Goal: Information Seeking & Learning: Learn about a topic

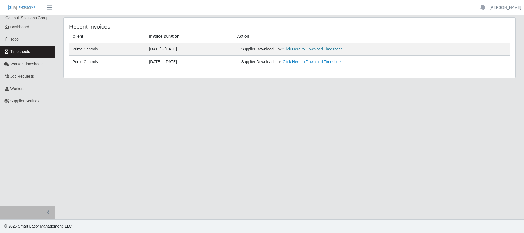
click at [320, 48] on link "Click Here to Download Timesheet" at bounding box center [312, 49] width 59 height 4
click at [340, 51] on link "Click Here to Download Timesheet" at bounding box center [312, 49] width 59 height 4
click at [36, 90] on link "Workers" at bounding box center [27, 89] width 55 height 12
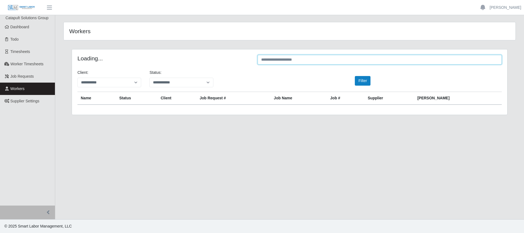
click at [329, 62] on input "text" at bounding box center [380, 60] width 244 height 10
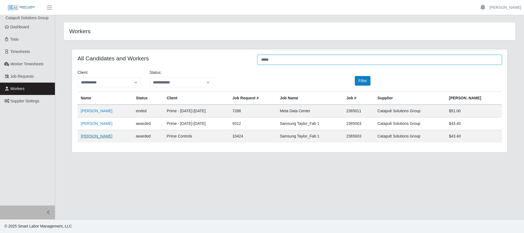
type input "****"
click at [91, 135] on link "[PERSON_NAME]" at bounding box center [97, 136] width 32 height 4
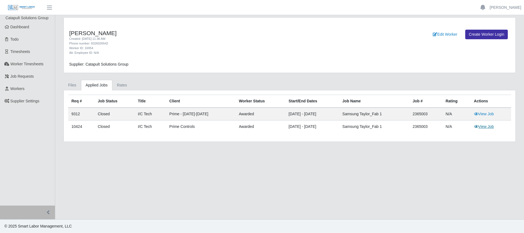
click at [480, 127] on link "View Job" at bounding box center [484, 126] width 20 height 4
drag, startPoint x: 433, startPoint y: 128, endPoint x: 406, endPoint y: 129, distance: 27.5
click at [406, 129] on tr "10424 Closed I/C Tech Prime Controls awarded 06/02/2025 - 12/30/2025 Samsung Ta…" at bounding box center [289, 127] width 443 height 13
click at [212, 62] on div "Supplier: Catapult Solutions Group" at bounding box center [233, 65] width 337 height 6
click at [26, 91] on link "Workers" at bounding box center [27, 89] width 55 height 12
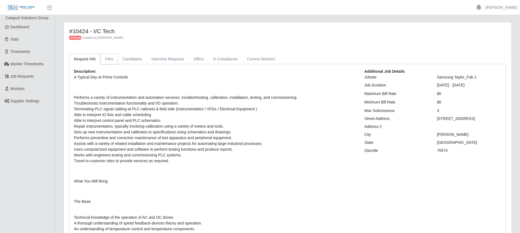
click at [106, 60] on link "Files" at bounding box center [109, 59] width 18 height 11
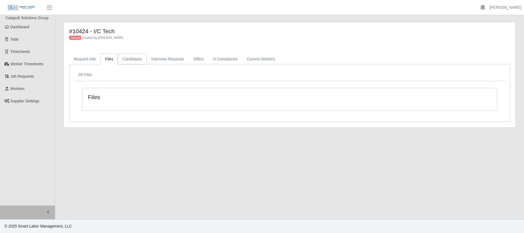
click at [126, 59] on link "Candidates" at bounding box center [132, 59] width 29 height 11
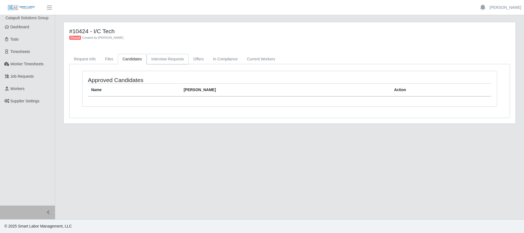
click at [162, 57] on link "Interview Requests" at bounding box center [168, 59] width 42 height 11
click at [221, 55] on link "In Compliance" at bounding box center [226, 59] width 34 height 11
click at [253, 58] on link "Current Workers" at bounding box center [260, 59] width 37 height 11
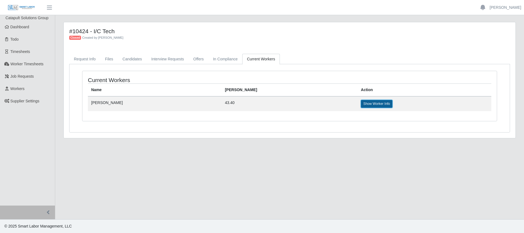
click at [361, 104] on link "Show Worker Info" at bounding box center [377, 104] width 32 height 8
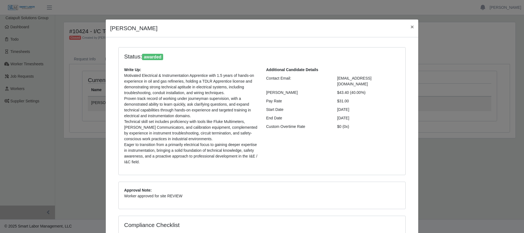
drag, startPoint x: 346, startPoint y: 88, endPoint x: 333, endPoint y: 89, distance: 13.5
click at [333, 90] on div "$43.40 (40.00%)" at bounding box center [368, 93] width 71 height 6
copy div "$43.40"
click at [411, 26] on span "×" at bounding box center [412, 27] width 3 height 6
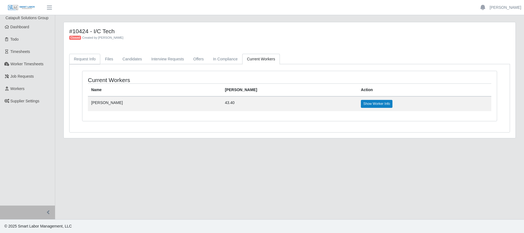
click at [82, 59] on link "Request Info" at bounding box center [84, 59] width 31 height 11
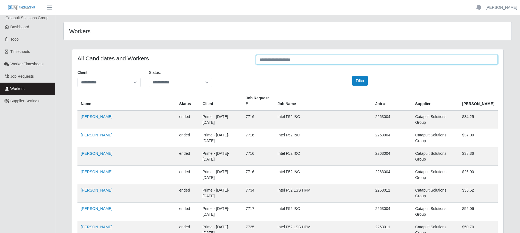
click at [279, 61] on input "text" at bounding box center [377, 60] width 242 height 10
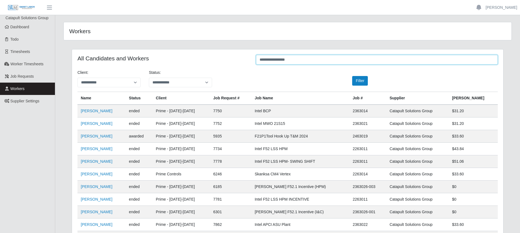
type input "**********"
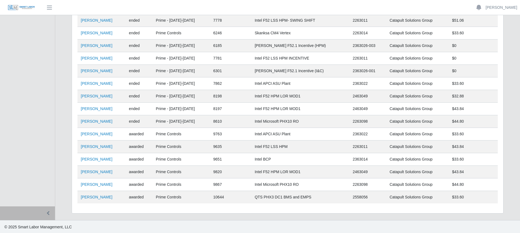
scroll to position [142, 0]
click at [101, 198] on link "Alejandro Guerrero" at bounding box center [97, 196] width 32 height 4
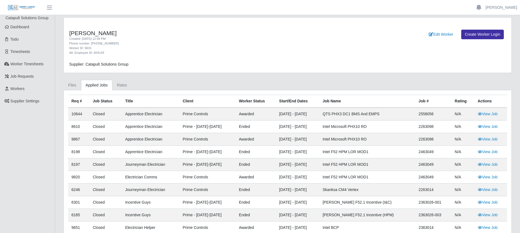
click at [454, 114] on td "N/A" at bounding box center [462, 114] width 23 height 13
click at [487, 113] on link "View Job" at bounding box center [488, 114] width 20 height 4
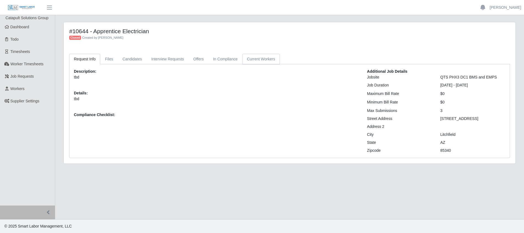
click at [252, 60] on link "Current Workers" at bounding box center [260, 59] width 37 height 11
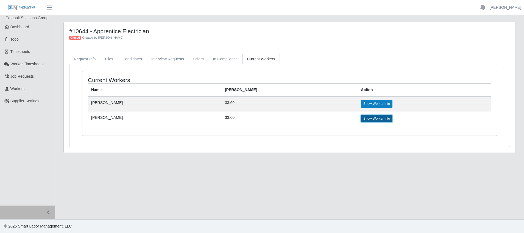
click at [361, 120] on link "Show Worker Info" at bounding box center [377, 119] width 32 height 8
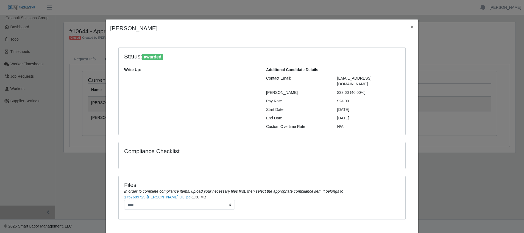
drag, startPoint x: 347, startPoint y: 87, endPoint x: 329, endPoint y: 87, distance: 18.1
click at [329, 90] on div "[PERSON_NAME] $33.60 (40.00%)" at bounding box center [333, 93] width 142 height 6
copy div "$33.60"
click at [411, 27] on span "×" at bounding box center [412, 27] width 3 height 6
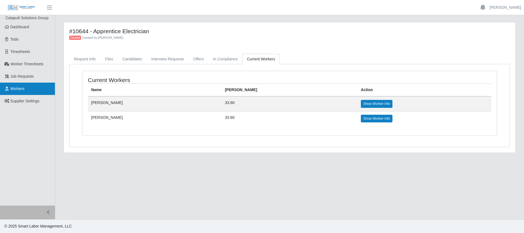
click at [15, 91] on link "Workers" at bounding box center [27, 89] width 55 height 12
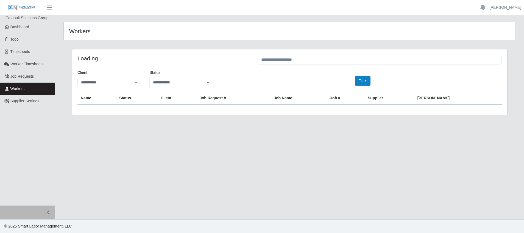
click at [23, 89] on span "Workers" at bounding box center [17, 89] width 14 height 4
click at [19, 88] on span "Workers" at bounding box center [17, 89] width 14 height 4
click at [283, 61] on input "text" at bounding box center [380, 60] width 244 height 10
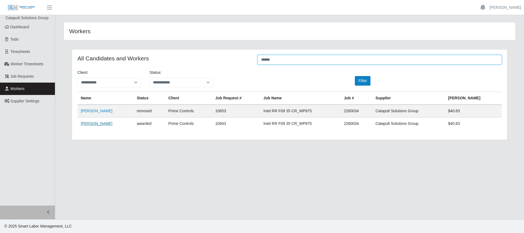
type input "******"
click at [112, 123] on link "Amador Sandoval Martinez" at bounding box center [97, 123] width 32 height 4
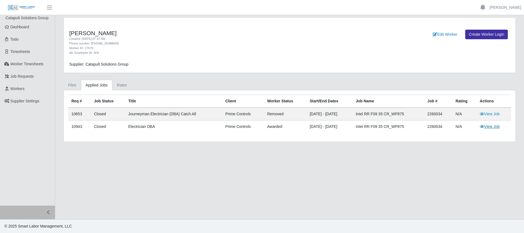
click at [489, 127] on link "View Job" at bounding box center [490, 126] width 20 height 4
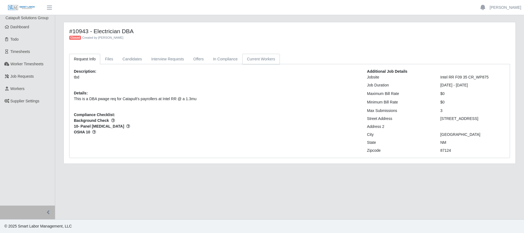
click at [258, 59] on link "Current Workers" at bounding box center [260, 59] width 37 height 11
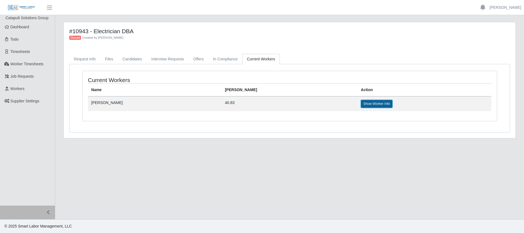
click at [380, 102] on link "Show Worker Info" at bounding box center [377, 104] width 32 height 8
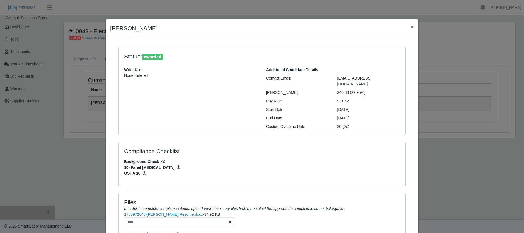
drag, startPoint x: 347, startPoint y: 94, endPoint x: 332, endPoint y: 97, distance: 15.3
click at [333, 98] on div "$31.42" at bounding box center [368, 101] width 71 height 6
copy div "$31.42"
click at [353, 90] on div "$40.83 (29.95%)" at bounding box center [368, 93] width 71 height 6
drag, startPoint x: 347, startPoint y: 87, endPoint x: 327, endPoint y: 87, distance: 20.3
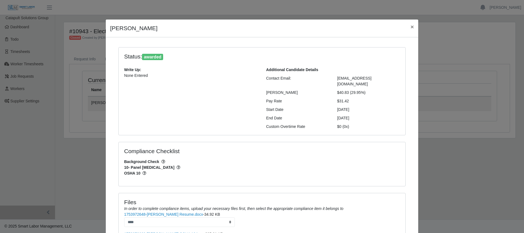
click at [327, 90] on div "Bill Rate $40.83 (29.95%)" at bounding box center [333, 93] width 142 height 6
copy div "$40.83"
drag, startPoint x: 362, startPoint y: 104, endPoint x: 327, endPoint y: 104, distance: 34.9
click at [327, 107] on div "Start Date 08/09/2025" at bounding box center [333, 110] width 142 height 6
copy div "08/09/2025"
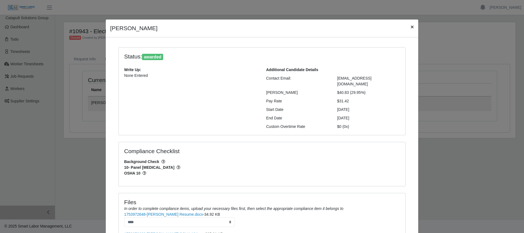
click at [411, 28] on span "×" at bounding box center [412, 27] width 3 height 6
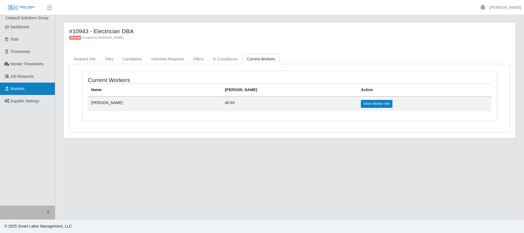
click at [31, 88] on link "Workers" at bounding box center [27, 89] width 55 height 12
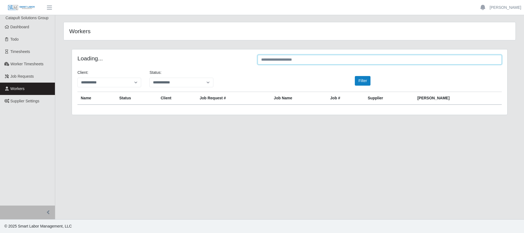
click at [363, 61] on input "text" at bounding box center [380, 60] width 244 height 10
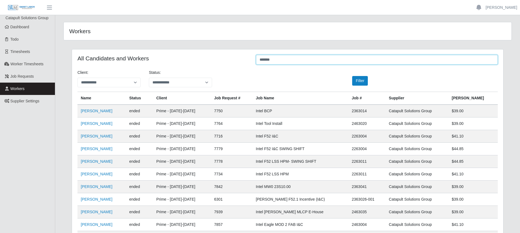
type input "*******"
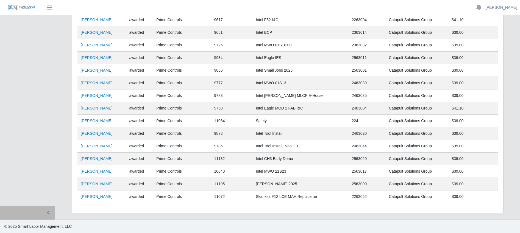
scroll to position [281, 0]
click at [91, 198] on link "[PERSON_NAME]" at bounding box center [97, 196] width 32 height 4
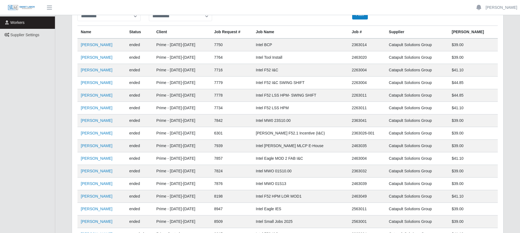
scroll to position [61, 0]
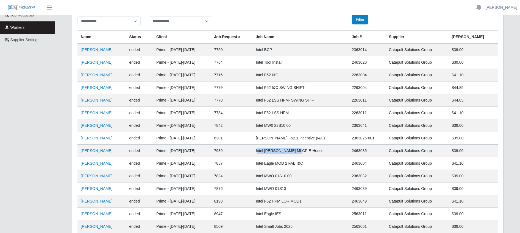
drag, startPoint x: 265, startPoint y: 150, endPoint x: 304, endPoint y: 149, distance: 38.7
click at [304, 149] on td "Intel Sundt MLCP E-House" at bounding box center [300, 151] width 96 height 13
click at [100, 150] on link "Anthony Ruiz" at bounding box center [97, 151] width 32 height 4
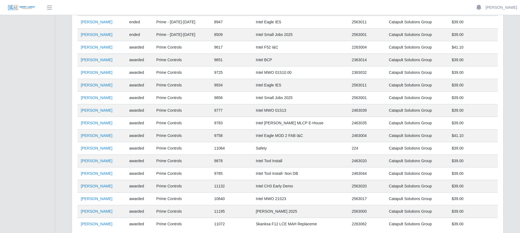
scroll to position [254, 0]
drag, startPoint x: 262, startPoint y: 199, endPoint x: 296, endPoint y: 200, distance: 34.1
click at [296, 200] on td "Intel MWO 21S23" at bounding box center [300, 199] width 96 height 13
click at [96, 200] on link "[PERSON_NAME]" at bounding box center [97, 198] width 32 height 4
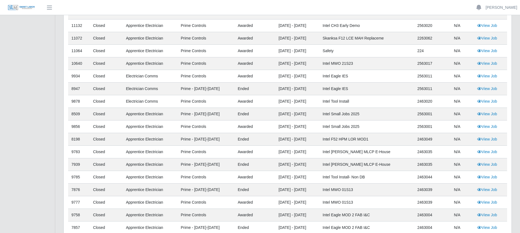
scroll to position [2, 0]
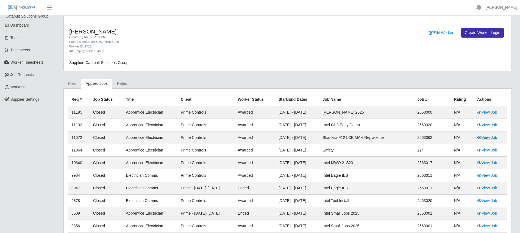
click at [489, 136] on link "View Job" at bounding box center [487, 137] width 20 height 4
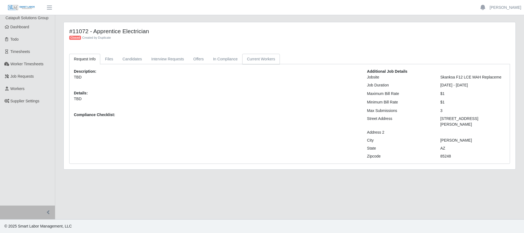
click at [258, 56] on link "Current Workers" at bounding box center [260, 59] width 37 height 11
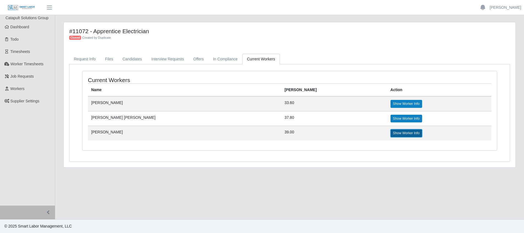
click at [391, 134] on link "Show Worker Info" at bounding box center [407, 133] width 32 height 8
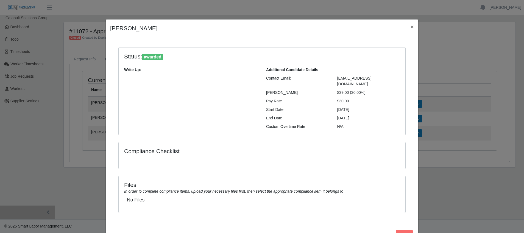
drag, startPoint x: 334, startPoint y: 87, endPoint x: 346, endPoint y: 87, distance: 12.4
click at [346, 90] on div "$39.00 (30.00%)" at bounding box center [368, 93] width 71 height 6
click at [411, 26] on span "×" at bounding box center [412, 27] width 3 height 6
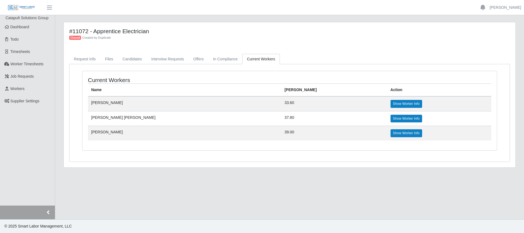
click at [48, 215] on button "button" at bounding box center [27, 213] width 55 height 14
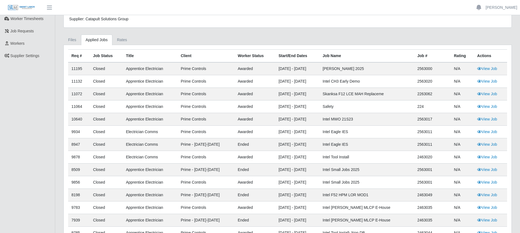
scroll to position [55, 0]
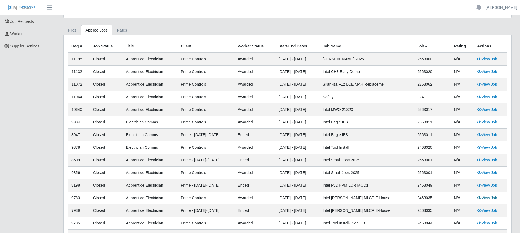
click at [491, 198] on link "View Job" at bounding box center [487, 198] width 20 height 4
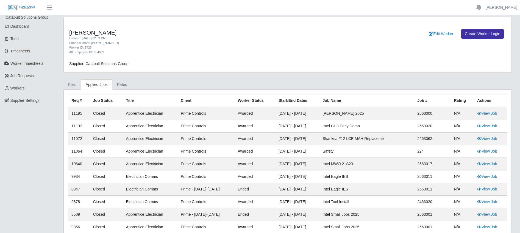
scroll to position [0, 0]
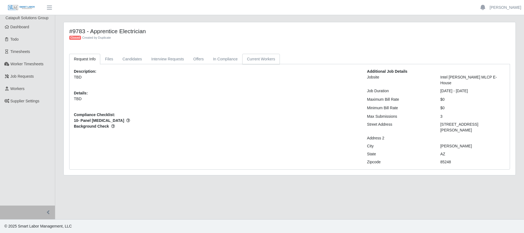
click at [263, 58] on link "Current Workers" at bounding box center [260, 59] width 37 height 11
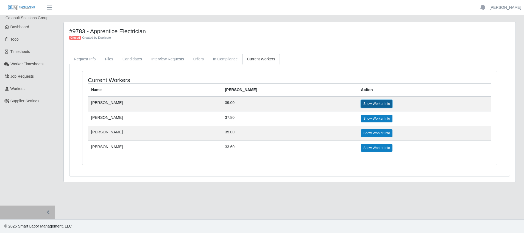
click at [361, 103] on link "Show Worker Info" at bounding box center [377, 104] width 32 height 8
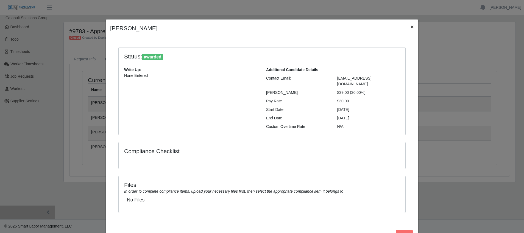
click at [412, 27] on span "×" at bounding box center [412, 27] width 3 height 6
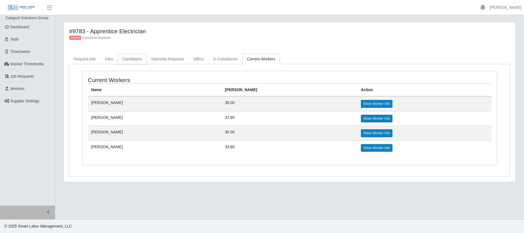
click at [126, 58] on link "Candidates" at bounding box center [132, 59] width 29 height 11
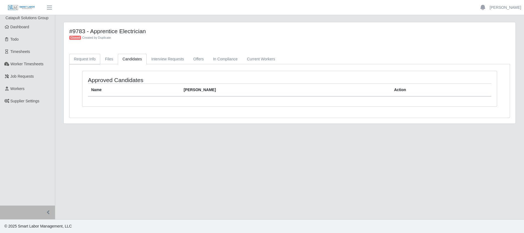
click at [89, 59] on link "Request Info" at bounding box center [84, 59] width 31 height 11
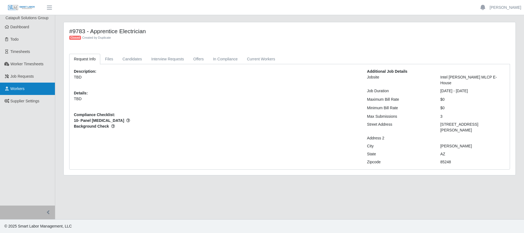
click at [23, 85] on link "Workers" at bounding box center [27, 89] width 55 height 12
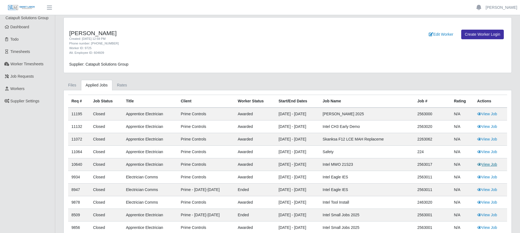
click at [490, 164] on link "View Job" at bounding box center [487, 164] width 20 height 4
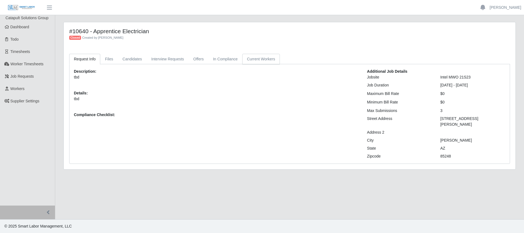
click at [247, 57] on link "Current Workers" at bounding box center [260, 59] width 37 height 11
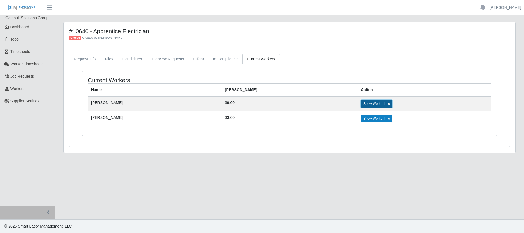
click at [361, 105] on link "Show Worker Info" at bounding box center [377, 104] width 32 height 8
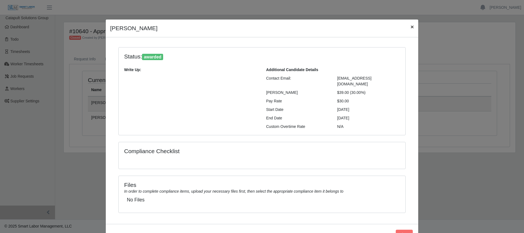
click at [413, 26] on button "×" at bounding box center [412, 27] width 12 height 15
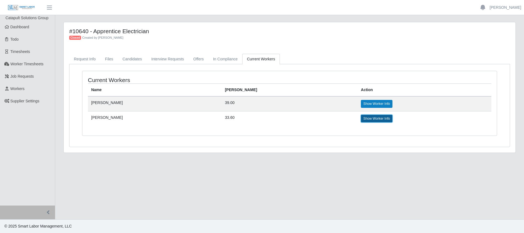
click at [371, 118] on link "Show Worker Info" at bounding box center [377, 119] width 32 height 8
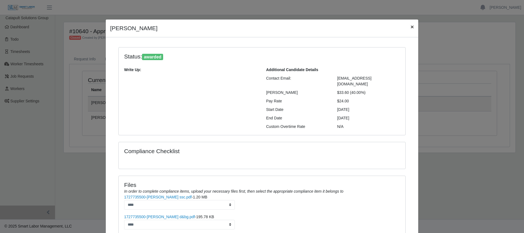
click at [411, 27] on span "×" at bounding box center [412, 27] width 3 height 6
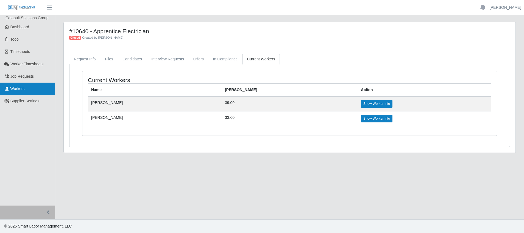
click at [19, 87] on span "Workers" at bounding box center [17, 89] width 14 height 4
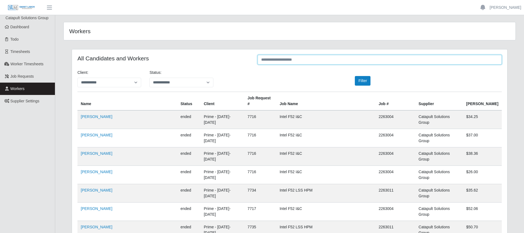
click at [317, 62] on input "text" at bounding box center [380, 60] width 244 height 10
click at [316, 60] on input "text" at bounding box center [377, 60] width 242 height 10
click at [280, 61] on input "****" at bounding box center [377, 60] width 242 height 10
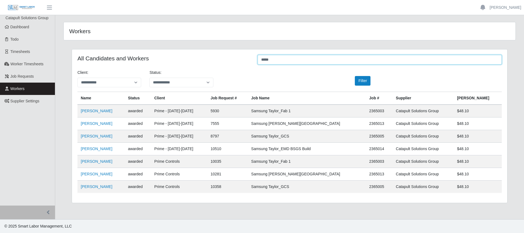
type input "****"
click at [97, 187] on link "[PERSON_NAME]" at bounding box center [97, 187] width 32 height 4
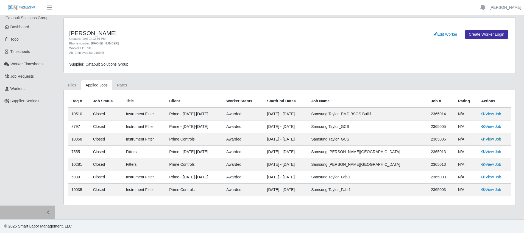
click at [486, 139] on link "View Job" at bounding box center [491, 139] width 20 height 4
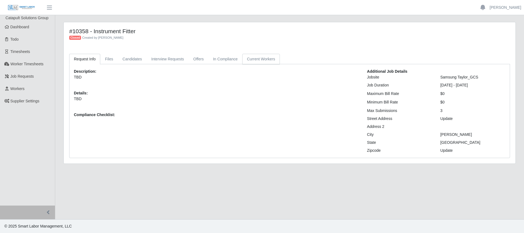
click at [265, 60] on link "Current Workers" at bounding box center [260, 59] width 37 height 11
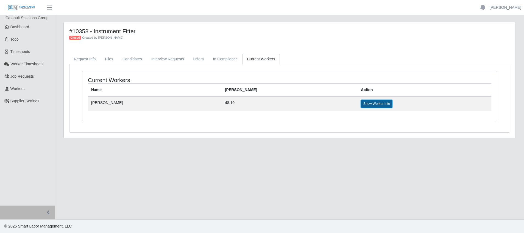
click at [361, 102] on link "Show Worker Info" at bounding box center [377, 104] width 32 height 8
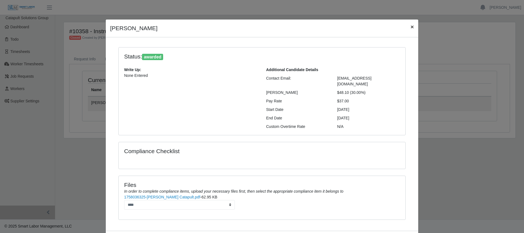
click at [411, 27] on span "×" at bounding box center [412, 27] width 3 height 6
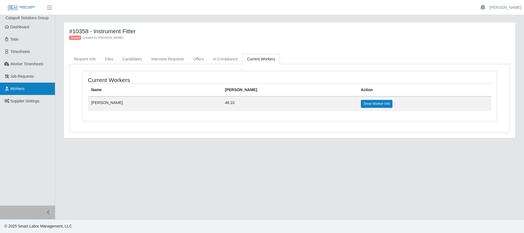
click at [35, 91] on link "Workers" at bounding box center [27, 89] width 55 height 12
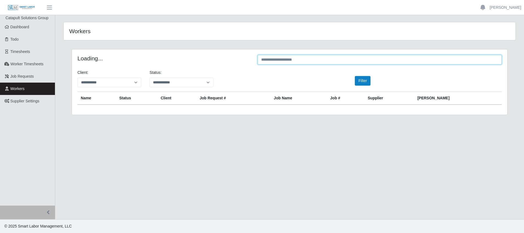
click at [324, 59] on input "text" at bounding box center [380, 60] width 244 height 10
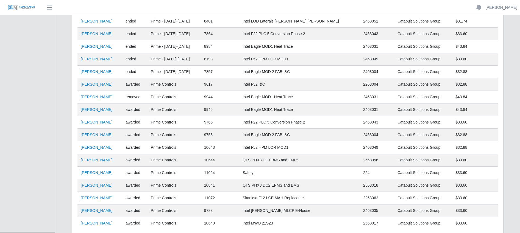
scroll to position [137, 0]
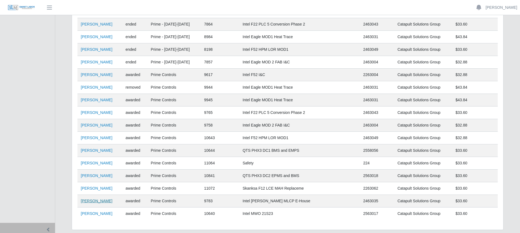
click at [111, 201] on link "David Bojorquez Parra" at bounding box center [97, 201] width 32 height 4
click at [112, 152] on link "[PERSON_NAME]" at bounding box center [97, 150] width 32 height 4
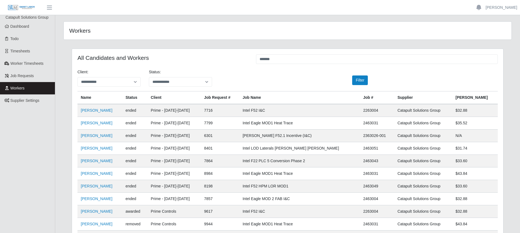
scroll to position [0, 0]
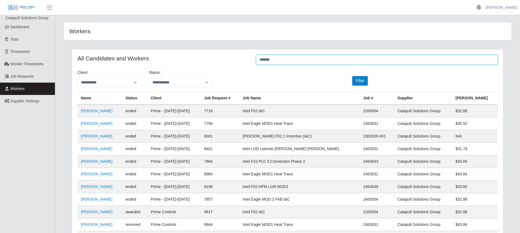
drag, startPoint x: 306, startPoint y: 62, endPoint x: 248, endPoint y: 63, distance: 58.0
click at [248, 63] on div "All Candidates and Workers *******" at bounding box center [287, 60] width 429 height 11
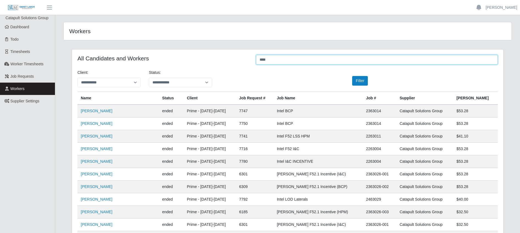
type input "****"
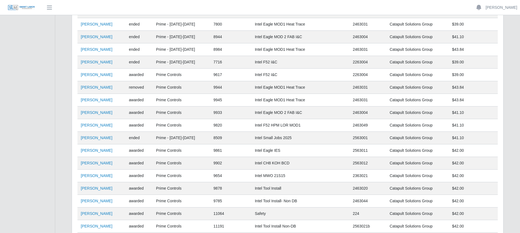
scroll to position [192, 0]
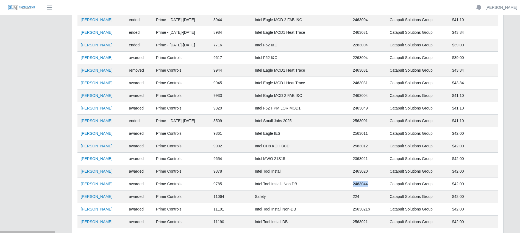
drag, startPoint x: 384, startPoint y: 184, endPoint x: 363, endPoint y: 184, distance: 20.3
click at [363, 184] on tr "Jair Galvan Alvarez awarded Prime Controls 9785 Intel Tool Install- Non DB 2463…" at bounding box center [287, 184] width 420 height 13
copy tr "2463044"
click at [104, 173] on link "Jair Galvan Alvarez" at bounding box center [97, 171] width 32 height 4
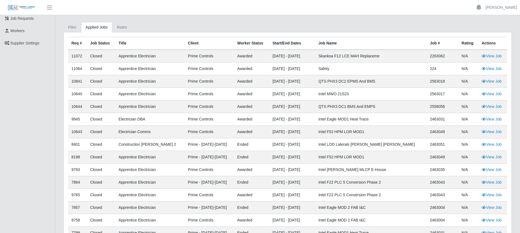
scroll to position [68, 0]
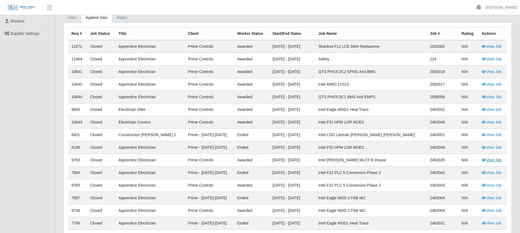
click at [485, 160] on link "View Job" at bounding box center [492, 160] width 20 height 4
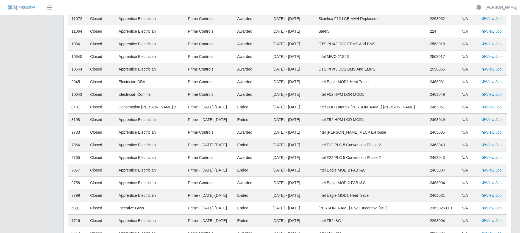
scroll to position [95, 0]
click at [493, 44] on link "View Job" at bounding box center [492, 44] width 20 height 4
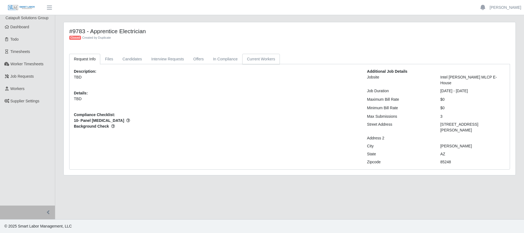
click at [260, 57] on link "Current Workers" at bounding box center [260, 59] width 37 height 11
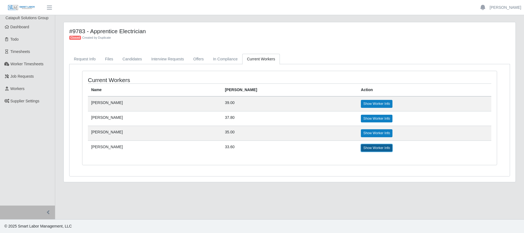
click at [361, 149] on link "Show Worker Info" at bounding box center [377, 148] width 32 height 8
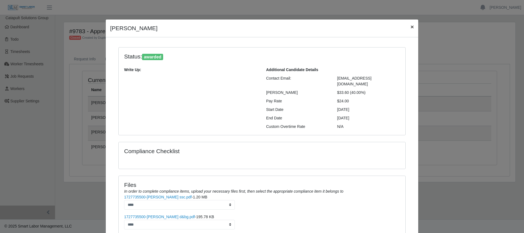
click at [406, 24] on button "×" at bounding box center [412, 27] width 12 height 15
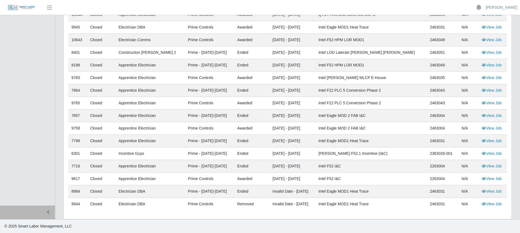
scroll to position [123, 0]
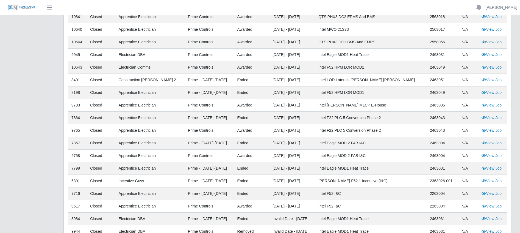
click at [490, 43] on link "View Job" at bounding box center [492, 42] width 20 height 4
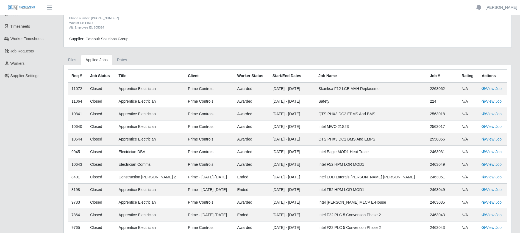
scroll to position [0, 0]
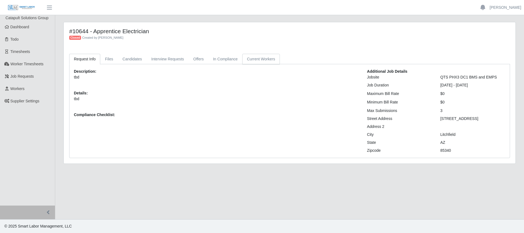
click at [265, 61] on link "Current Workers" at bounding box center [260, 59] width 37 height 11
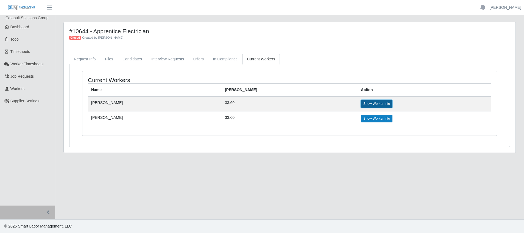
click at [361, 104] on link "Show Worker Info" at bounding box center [377, 104] width 32 height 8
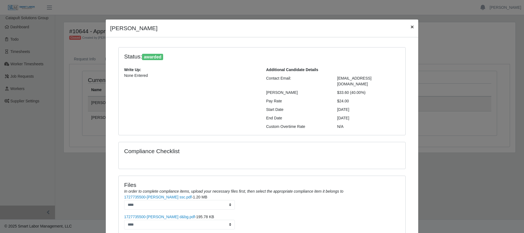
click at [411, 26] on span "×" at bounding box center [412, 27] width 3 height 6
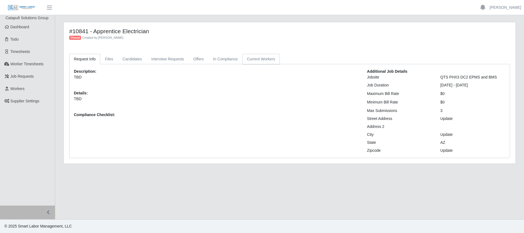
click at [257, 61] on link "Current Workers" at bounding box center [260, 59] width 37 height 11
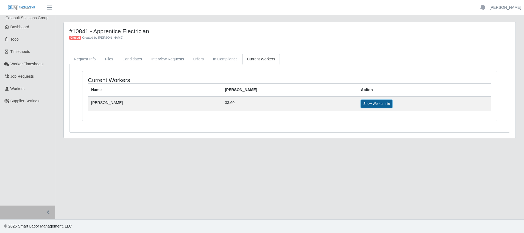
click at [361, 104] on link "Show Worker Info" at bounding box center [377, 104] width 32 height 8
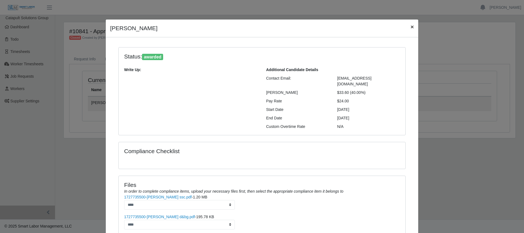
click at [412, 24] on button "×" at bounding box center [412, 27] width 12 height 15
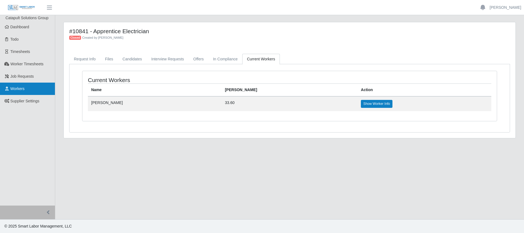
click at [26, 90] on link "Workers" at bounding box center [27, 89] width 55 height 12
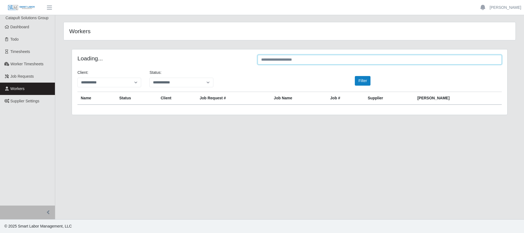
click at [352, 63] on input "text" at bounding box center [380, 60] width 244 height 10
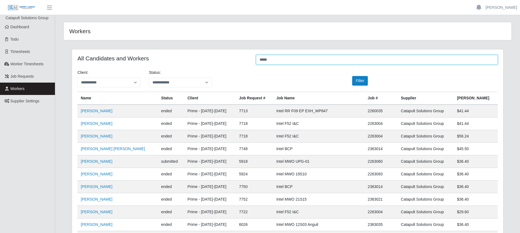
type input "*****"
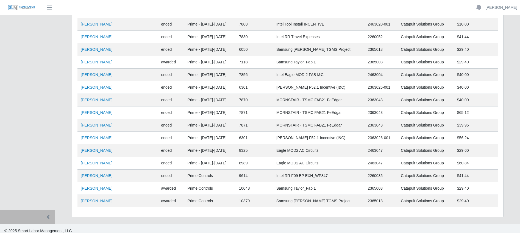
scroll to position [370, 0]
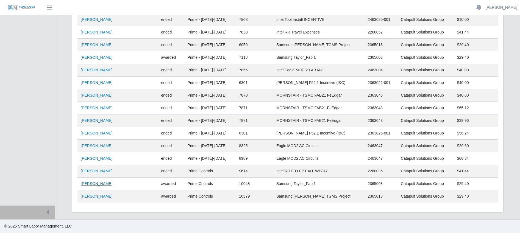
click at [90, 186] on link "[PERSON_NAME]" at bounding box center [97, 184] width 32 height 4
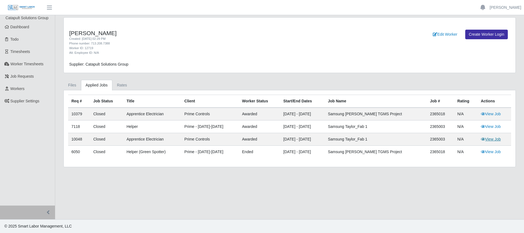
click at [490, 139] on link "View Job" at bounding box center [491, 139] width 20 height 4
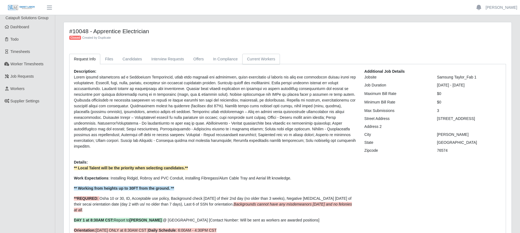
click at [257, 57] on link "Current Workers" at bounding box center [260, 59] width 37 height 11
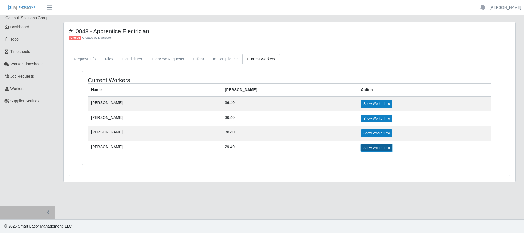
click at [370, 147] on link "Show Worker Info" at bounding box center [377, 148] width 32 height 8
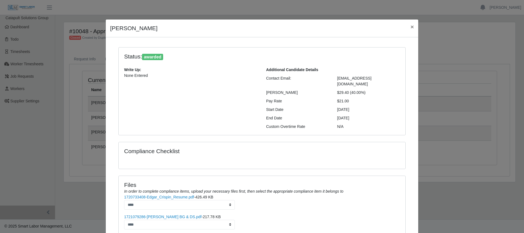
drag, startPoint x: 348, startPoint y: 87, endPoint x: 334, endPoint y: 88, distance: 14.0
click at [334, 90] on div "$29.40 (40.00%)" at bounding box center [368, 93] width 71 height 6
copy div "$29.40"
click at [407, 26] on button "×" at bounding box center [412, 27] width 12 height 15
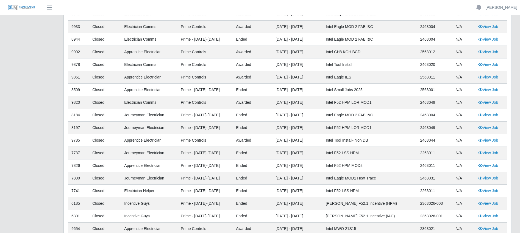
scroll to position [131, 0]
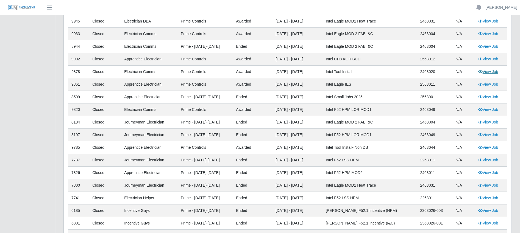
click at [491, 72] on link "View Job" at bounding box center [488, 72] width 20 height 4
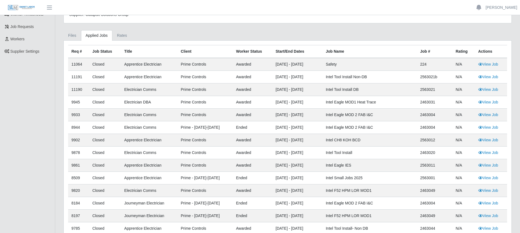
scroll to position [55, 0]
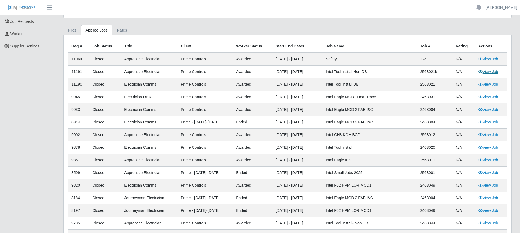
click at [487, 73] on link "View Job" at bounding box center [488, 72] width 20 height 4
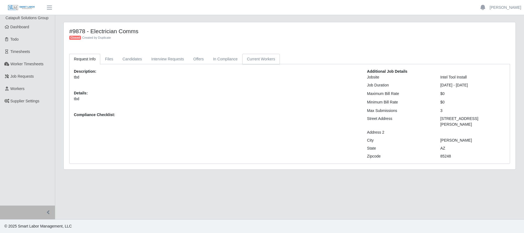
click at [262, 58] on link "Current Workers" at bounding box center [260, 59] width 37 height 11
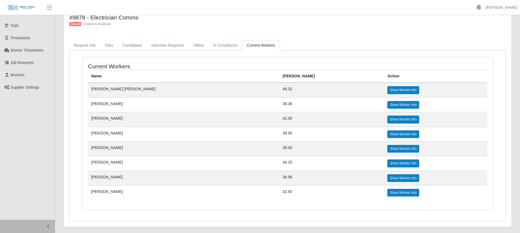
scroll to position [27, 0]
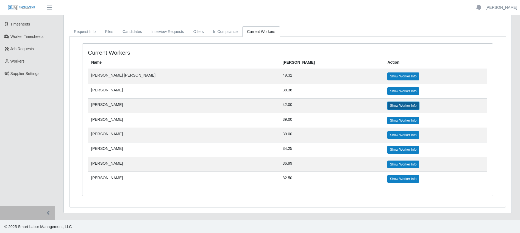
click at [387, 104] on link "Show Worker Info" at bounding box center [403, 106] width 32 height 8
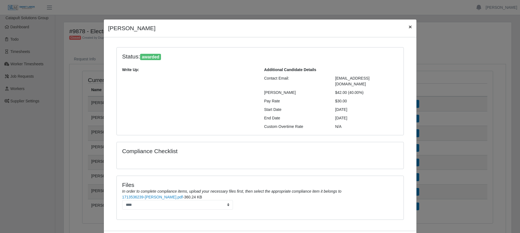
click at [409, 26] on span "×" at bounding box center [410, 27] width 3 height 6
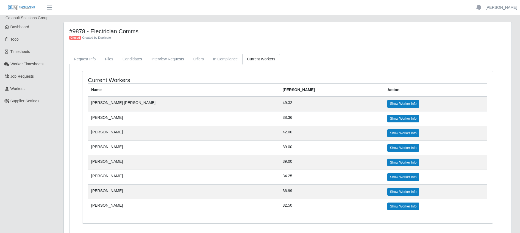
scroll to position [27, 0]
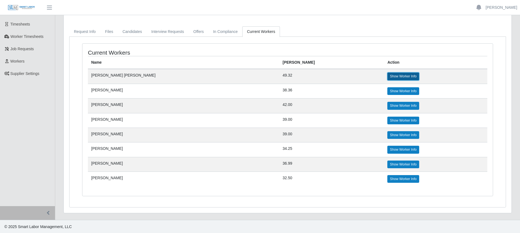
click at [387, 74] on link "Show Worker Info" at bounding box center [403, 77] width 32 height 8
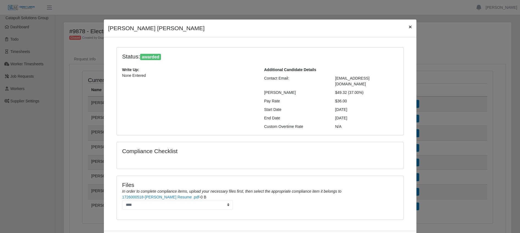
click at [409, 27] on span "×" at bounding box center [410, 27] width 3 height 6
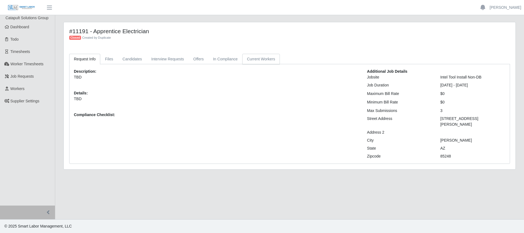
click at [262, 58] on link "Current Workers" at bounding box center [260, 59] width 37 height 11
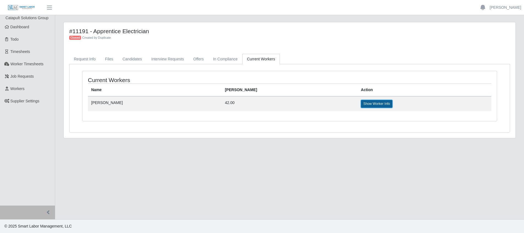
click at [361, 103] on link "Show Worker Info" at bounding box center [377, 104] width 32 height 8
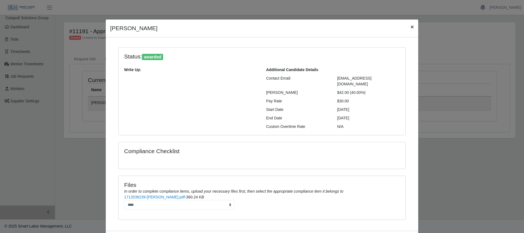
click at [411, 28] on span "×" at bounding box center [412, 27] width 3 height 6
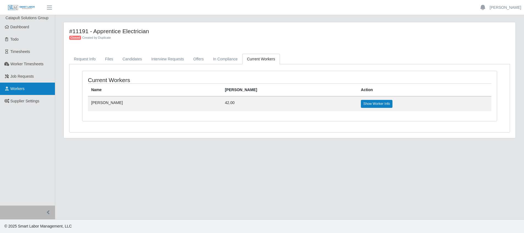
click at [24, 90] on span "Workers" at bounding box center [17, 89] width 14 height 4
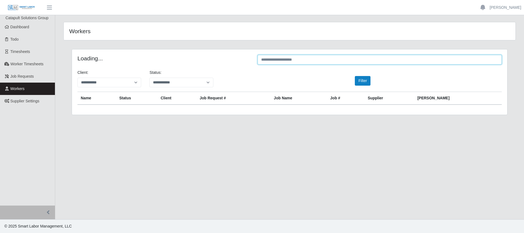
click at [310, 56] on input "text" at bounding box center [380, 60] width 244 height 10
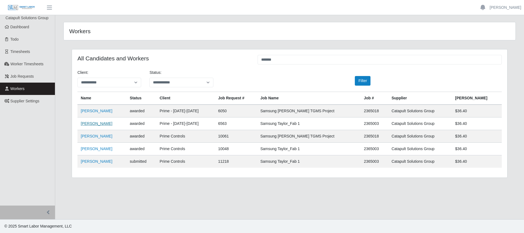
click at [94, 125] on link "Jennice Subero" at bounding box center [97, 123] width 32 height 4
drag, startPoint x: 286, startPoint y: 62, endPoint x: 250, endPoint y: 58, distance: 36.2
click at [250, 58] on div "All Candidates and Workers *******" at bounding box center [289, 60] width 433 height 11
click at [85, 123] on link "Jennice Subero" at bounding box center [97, 123] width 32 height 4
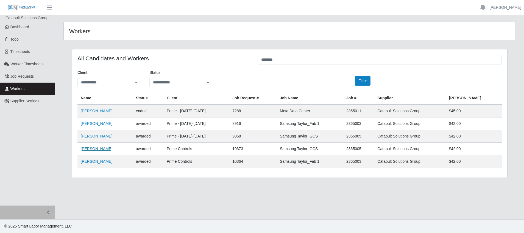
click at [92, 149] on link "Leonardo Galicia" at bounding box center [97, 149] width 32 height 4
drag, startPoint x: 288, startPoint y: 61, endPoint x: 227, endPoint y: 52, distance: 61.7
click at [227, 52] on div "**********" at bounding box center [289, 113] width 435 height 128
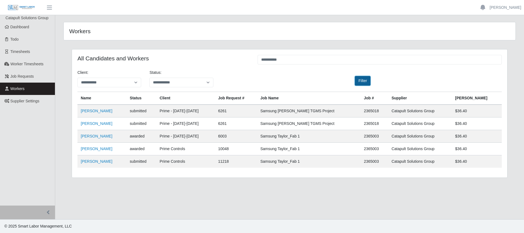
click at [358, 79] on button "Filter" at bounding box center [363, 81] width 16 height 10
click at [92, 124] on link "[PERSON_NAME]" at bounding box center [97, 123] width 32 height 4
drag, startPoint x: 303, startPoint y: 64, endPoint x: 254, endPoint y: 62, distance: 48.4
click at [254, 62] on div "**********" at bounding box center [380, 60] width 252 height 11
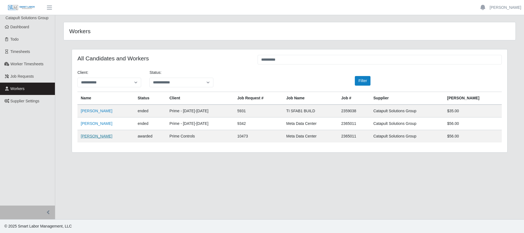
click at [98, 136] on link "Samuel A Perez" at bounding box center [97, 136] width 32 height 4
click at [285, 58] on input "**********" at bounding box center [380, 60] width 244 height 10
drag, startPoint x: 285, startPoint y: 58, endPoint x: 248, endPoint y: 55, distance: 37.5
click at [248, 55] on div "**********" at bounding box center [289, 60] width 433 height 11
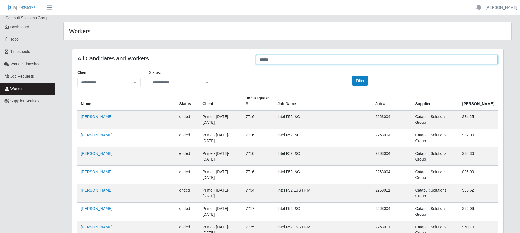
click at [292, 57] on input "******" at bounding box center [377, 60] width 242 height 10
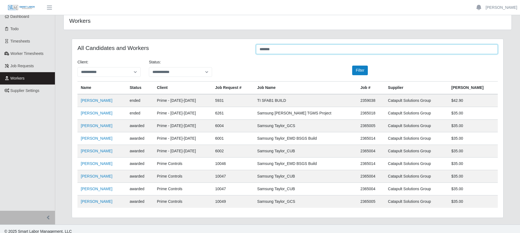
scroll to position [16, 0]
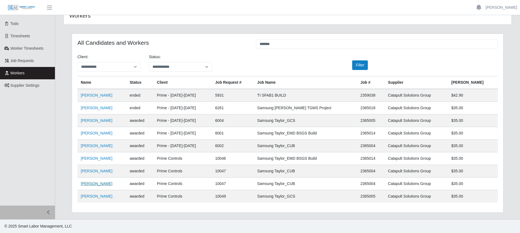
click at [85, 184] on link "Santos Arroyo" at bounding box center [97, 184] width 32 height 4
drag, startPoint x: 283, startPoint y: 42, endPoint x: 252, endPoint y: 46, distance: 31.2
click at [252, 46] on div "******" at bounding box center [377, 44] width 250 height 11
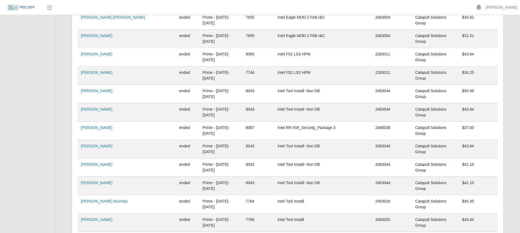
scroll to position [29248, 0]
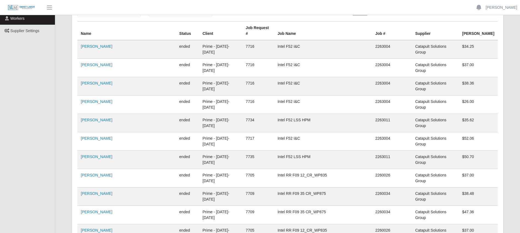
scroll to position [0, 0]
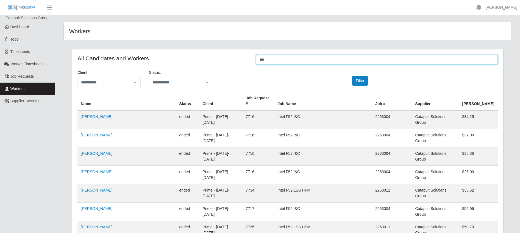
drag, startPoint x: 276, startPoint y: 60, endPoint x: 244, endPoint y: 59, distance: 31.3
click at [244, 59] on div "All Candidates and Workers ***" at bounding box center [287, 60] width 429 height 11
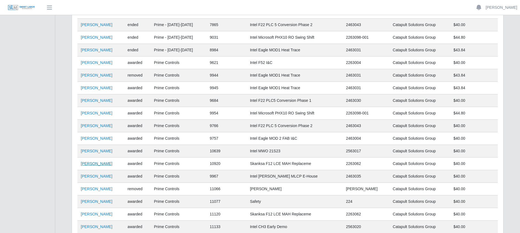
scroll to position [220, 0]
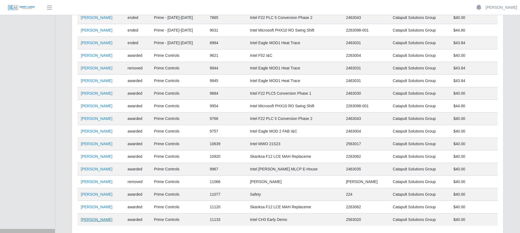
click at [100, 221] on link "Wilis Reyes Guillen" at bounding box center [97, 220] width 32 height 4
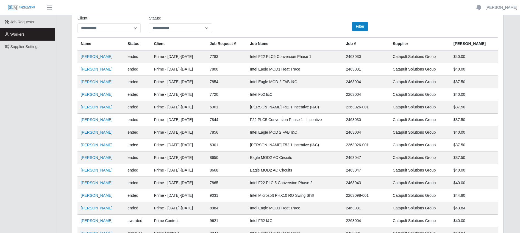
scroll to position [0, 0]
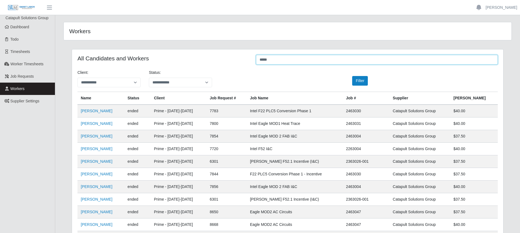
drag, startPoint x: 279, startPoint y: 58, endPoint x: 232, endPoint y: 60, distance: 47.6
click at [232, 60] on div "All Candidates and Workers *****" at bounding box center [287, 60] width 429 height 11
type input "********"
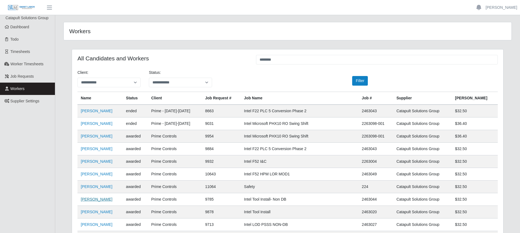
click at [100, 202] on link "[PERSON_NAME]" at bounding box center [97, 199] width 32 height 4
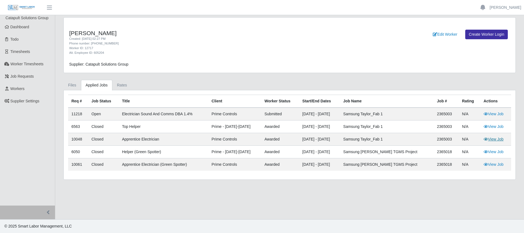
click at [492, 139] on link "View Job" at bounding box center [494, 139] width 20 height 4
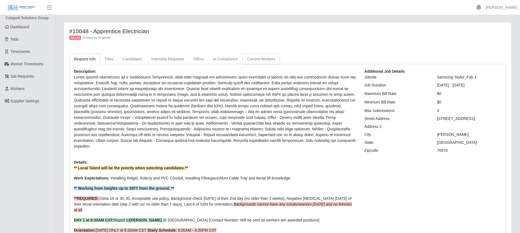
click at [257, 61] on link "Current Workers" at bounding box center [260, 59] width 37 height 11
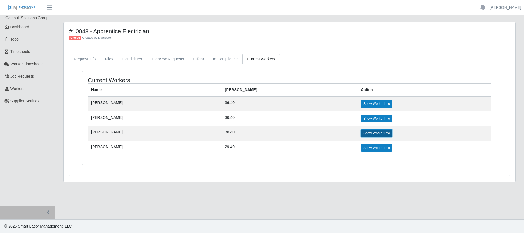
click at [382, 131] on link "Show Worker Info" at bounding box center [377, 133] width 32 height 8
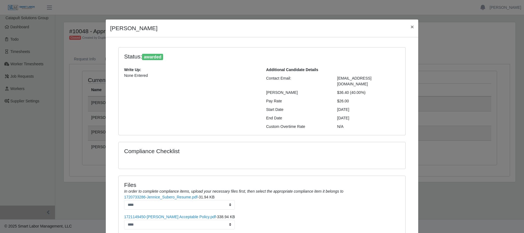
drag, startPoint x: 347, startPoint y: 87, endPoint x: 326, endPoint y: 88, distance: 21.4
click at [326, 90] on div "Bill Rate $36.40 (40.00%)" at bounding box center [333, 93] width 142 height 6
copy div "$36.40"
click at [411, 28] on span "×" at bounding box center [412, 27] width 3 height 6
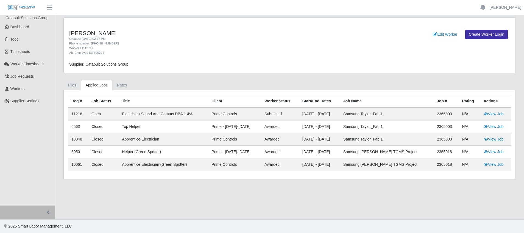
click at [489, 139] on link "View Job" at bounding box center [494, 139] width 20 height 4
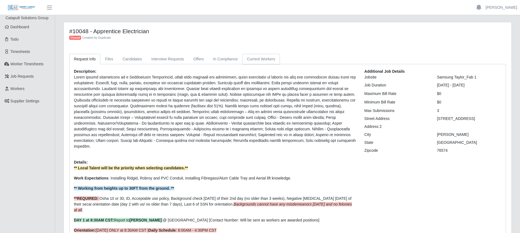
click at [256, 56] on link "Current Workers" at bounding box center [260, 59] width 37 height 11
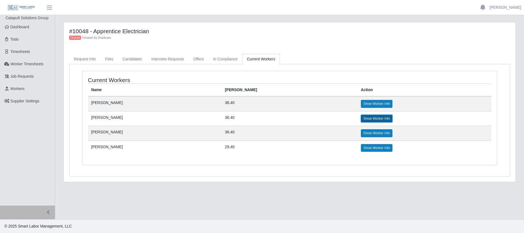
click at [368, 117] on link "Show Worker Info" at bounding box center [377, 119] width 32 height 8
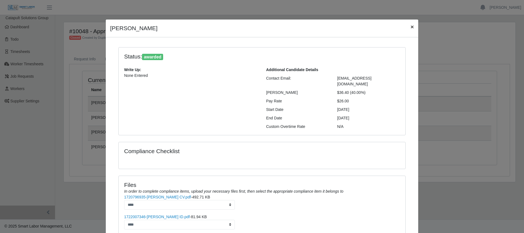
click at [411, 27] on span "×" at bounding box center [412, 27] width 3 height 6
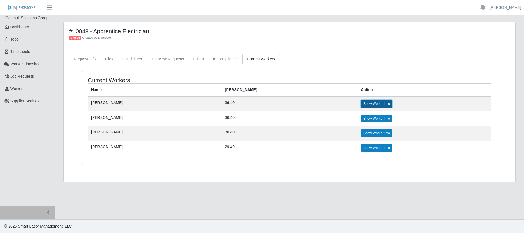
click at [380, 103] on link "Show Worker Info" at bounding box center [377, 104] width 32 height 8
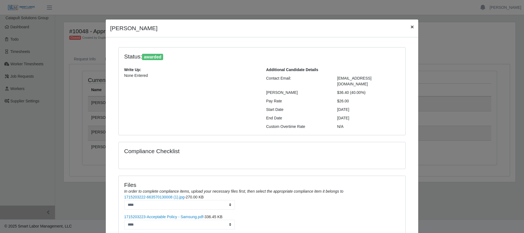
click at [411, 27] on span "×" at bounding box center [412, 27] width 3 height 6
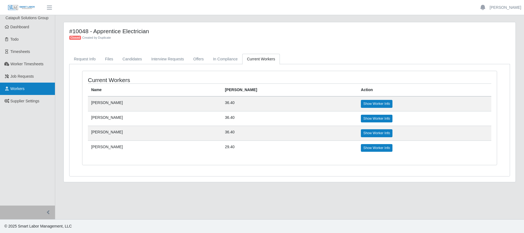
click at [37, 92] on link "Workers" at bounding box center [27, 89] width 55 height 12
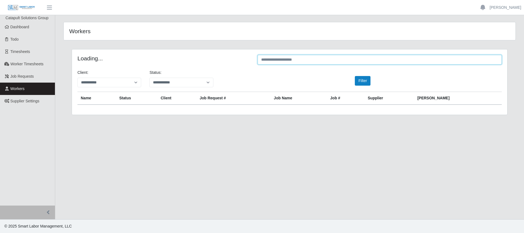
click at [327, 63] on input "text" at bounding box center [380, 60] width 244 height 10
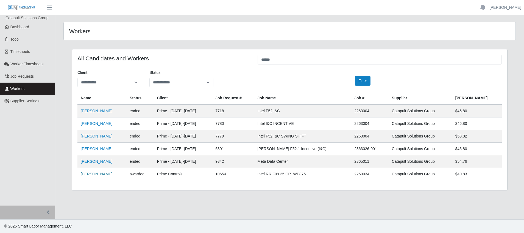
click at [93, 174] on link "Jordan Platero" at bounding box center [97, 174] width 32 height 4
click at [286, 63] on input "******" at bounding box center [380, 60] width 244 height 10
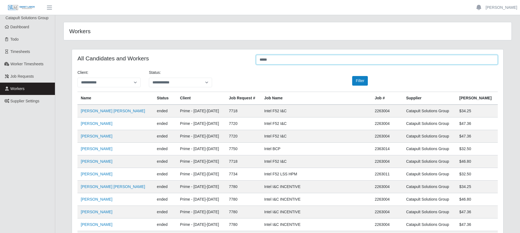
type input "*****"
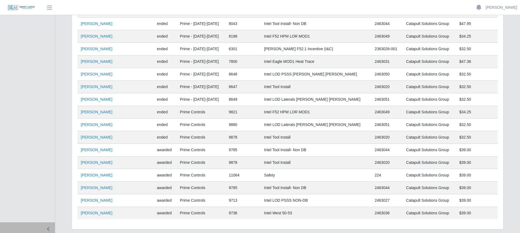
scroll to position [319, 0]
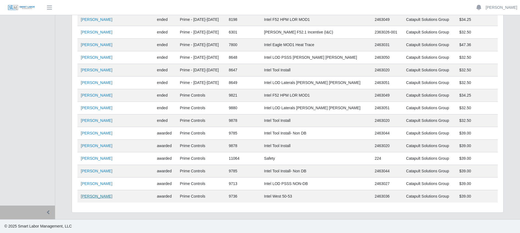
click at [91, 197] on link "[PERSON_NAME]" at bounding box center [97, 196] width 32 height 4
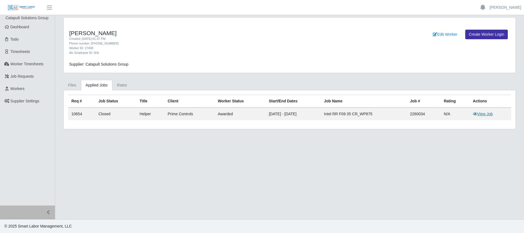
click at [479, 116] on link "View Job" at bounding box center [483, 114] width 20 height 4
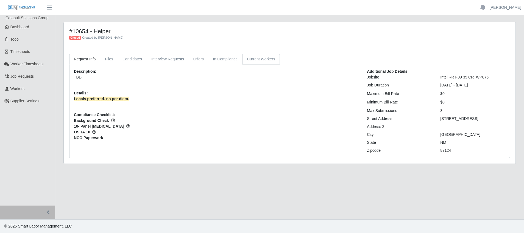
click at [261, 58] on link "Current Workers" at bounding box center [260, 59] width 37 height 11
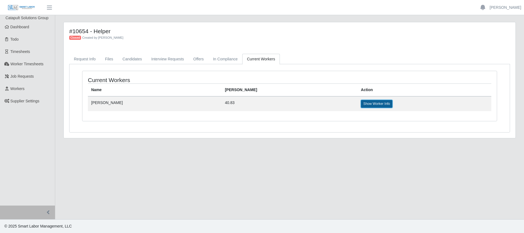
click at [361, 102] on link "Show Worker Info" at bounding box center [377, 104] width 32 height 8
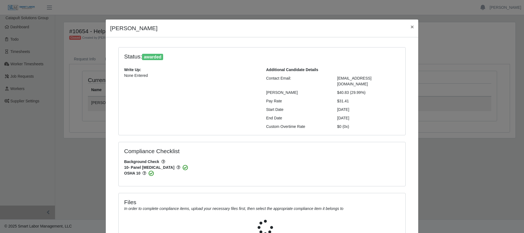
select select "**********"
click at [407, 28] on button "×" at bounding box center [412, 27] width 12 height 15
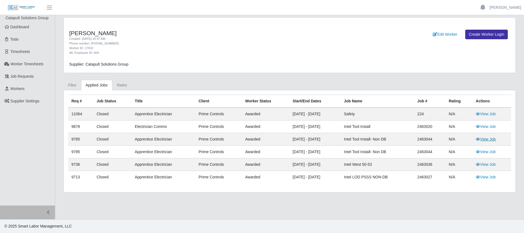
click at [484, 141] on link "View Job" at bounding box center [486, 139] width 20 height 4
click at [490, 151] on link "View Job" at bounding box center [486, 152] width 20 height 4
click at [490, 165] on link "View Job" at bounding box center [486, 164] width 20 height 4
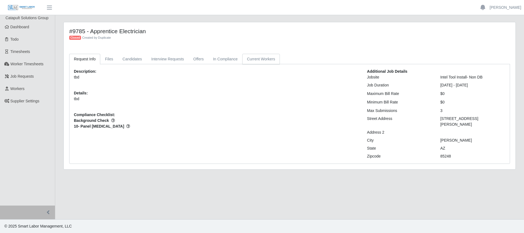
click at [256, 61] on link "Current Workers" at bounding box center [260, 59] width 37 height 11
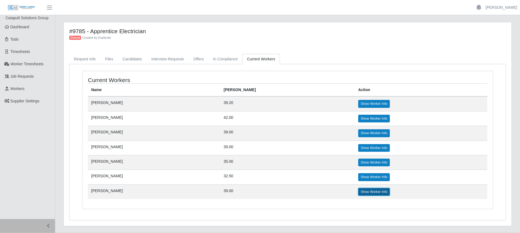
click at [360, 189] on link "Show Worker Info" at bounding box center [374, 192] width 32 height 8
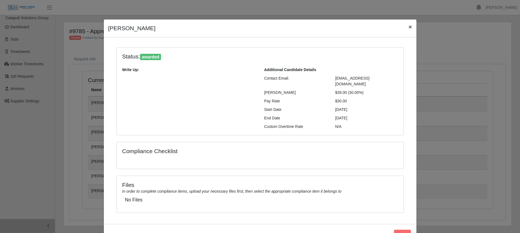
click at [409, 27] on span "×" at bounding box center [410, 27] width 3 height 6
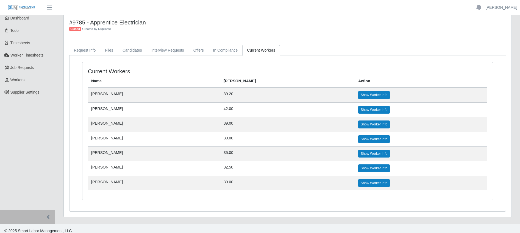
scroll to position [13, 0]
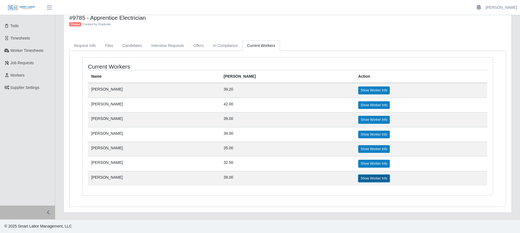
click at [358, 177] on link "Show Worker Info" at bounding box center [374, 179] width 32 height 8
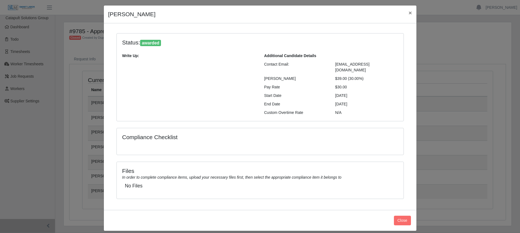
scroll to position [0, 0]
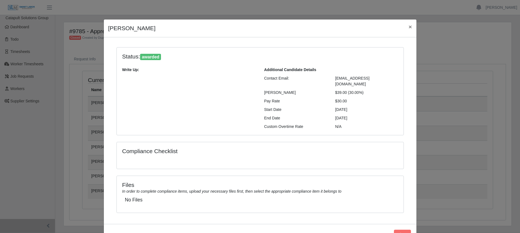
click at [401, 27] on div "Jorge Santoy ×" at bounding box center [260, 29] width 313 height 18
click at [409, 28] on span "×" at bounding box center [410, 27] width 3 height 6
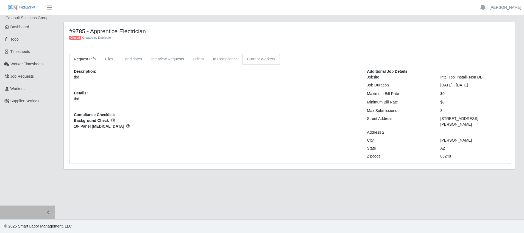
click at [255, 60] on link "Current Workers" at bounding box center [260, 59] width 37 height 11
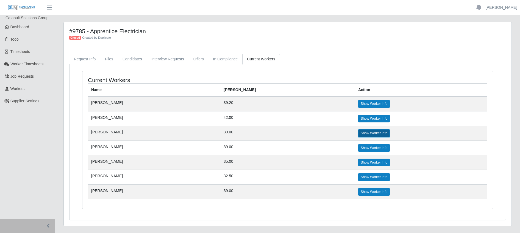
click at [358, 131] on link "Show Worker Info" at bounding box center [374, 133] width 32 height 8
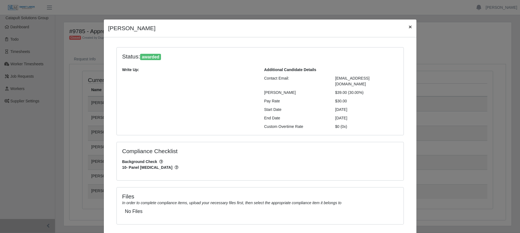
click at [409, 29] on span "×" at bounding box center [410, 27] width 3 height 6
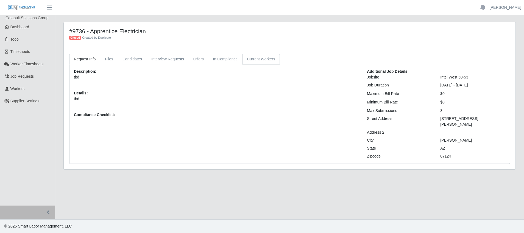
click at [254, 58] on link "Current Workers" at bounding box center [260, 59] width 37 height 11
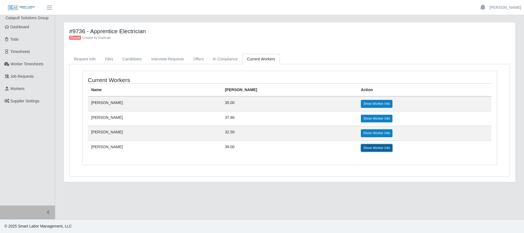
click at [361, 148] on link "Show Worker Info" at bounding box center [377, 148] width 32 height 8
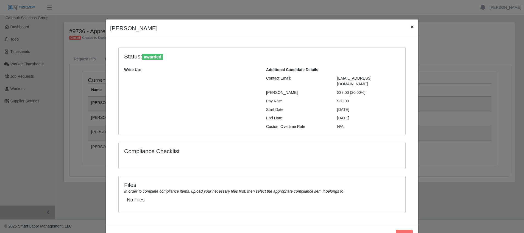
click at [412, 26] on button "×" at bounding box center [412, 27] width 12 height 15
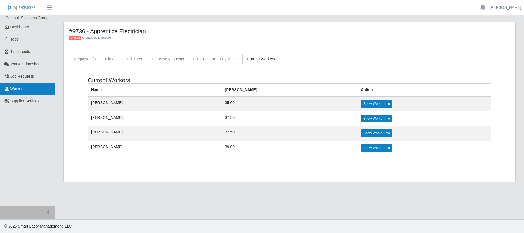
click at [35, 91] on link "Workers" at bounding box center [27, 89] width 55 height 12
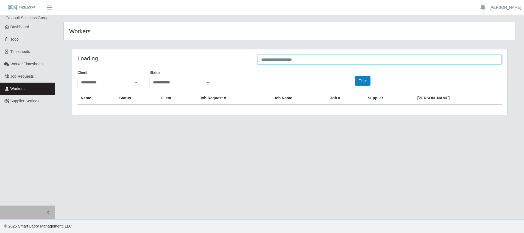
click at [349, 62] on input "text" at bounding box center [380, 60] width 244 height 10
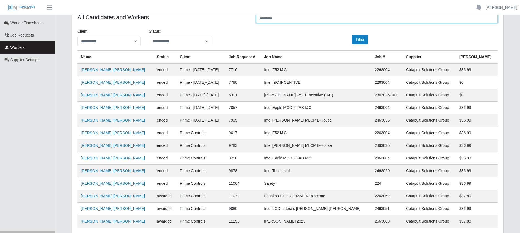
scroll to position [55, 0]
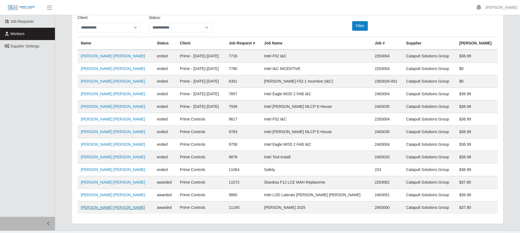
click at [110, 210] on link "[PERSON_NAME] [PERSON_NAME]" at bounding box center [113, 208] width 64 height 4
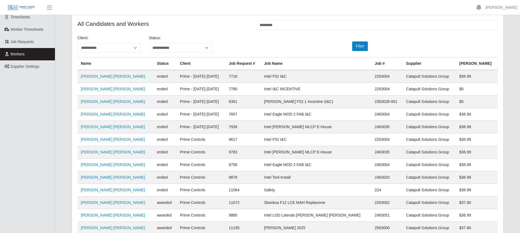
scroll to position [0, 0]
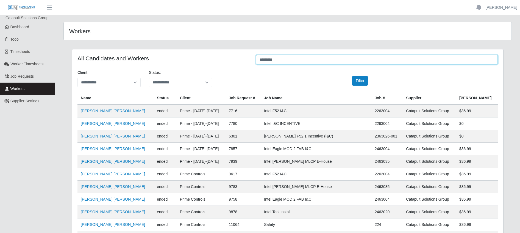
drag, startPoint x: 310, startPoint y: 61, endPoint x: 206, endPoint y: 62, distance: 104.1
click at [206, 62] on div "All Candidates and Workers *********" at bounding box center [287, 60] width 429 height 11
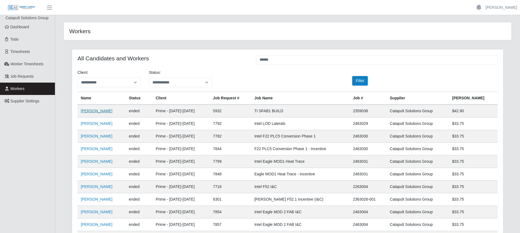
click at [95, 113] on link "[PERSON_NAME]" at bounding box center [97, 111] width 32 height 4
drag, startPoint x: 294, startPoint y: 63, endPoint x: 244, endPoint y: 63, distance: 49.5
click at [244, 63] on div "All Candidates and Workers ******" at bounding box center [287, 60] width 429 height 11
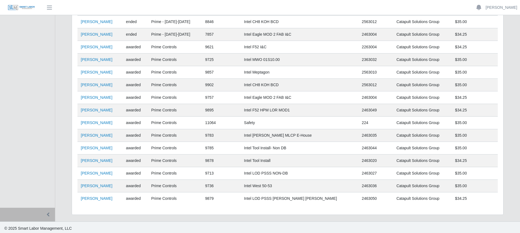
scroll to position [231, 0]
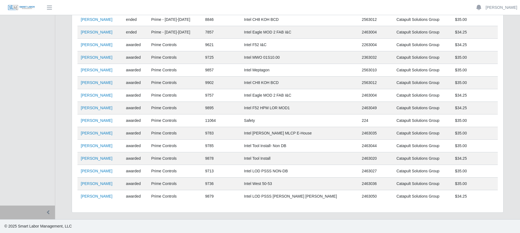
type input "********"
click at [80, 169] on td "Julio Cesar Medina" at bounding box center [99, 171] width 45 height 13
click at [98, 170] on link "Julio Cesar Medina" at bounding box center [97, 171] width 32 height 4
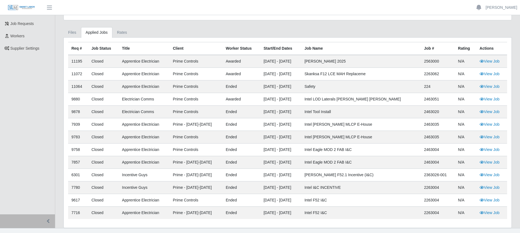
scroll to position [55, 0]
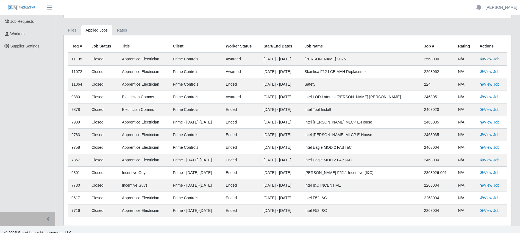
click at [492, 60] on link "View Job" at bounding box center [490, 59] width 20 height 4
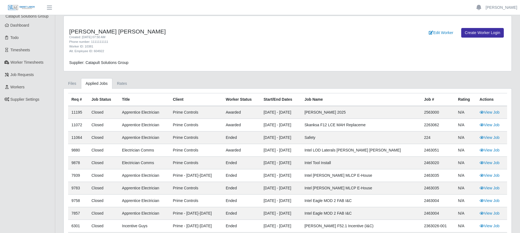
scroll to position [0, 0]
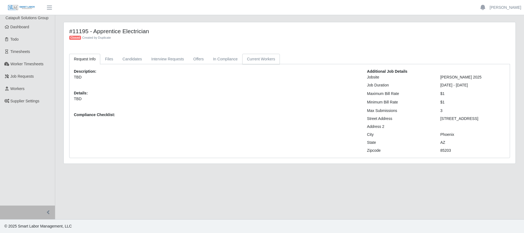
click at [256, 58] on link "Current Workers" at bounding box center [260, 59] width 37 height 11
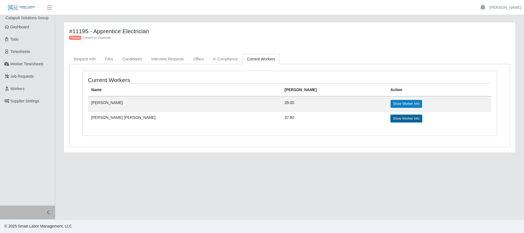
click at [391, 121] on link "Show Worker Info" at bounding box center [407, 119] width 32 height 8
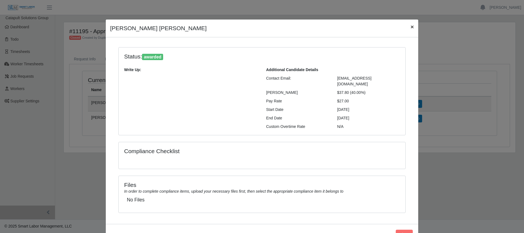
click at [411, 27] on span "×" at bounding box center [412, 27] width 3 height 6
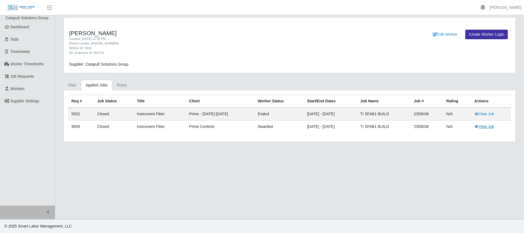
click at [489, 127] on link "View Job" at bounding box center [484, 126] width 20 height 4
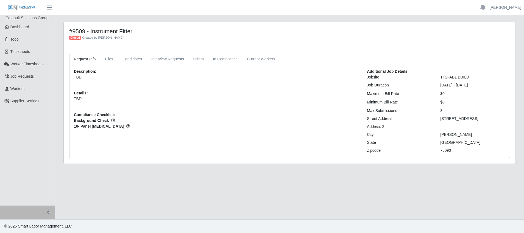
click at [259, 53] on div "#9509 - Instrument Fitter Closed Created by Melissa Finley Request Info Files C…" at bounding box center [290, 92] width 452 height 141
click at [259, 61] on link "Current Workers" at bounding box center [260, 59] width 37 height 11
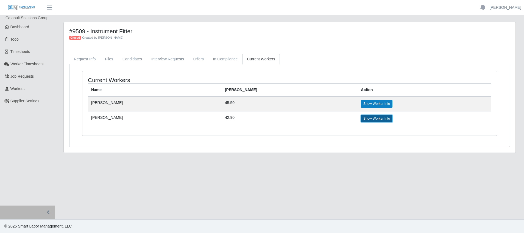
click at [361, 121] on link "Show Worker Info" at bounding box center [377, 119] width 32 height 8
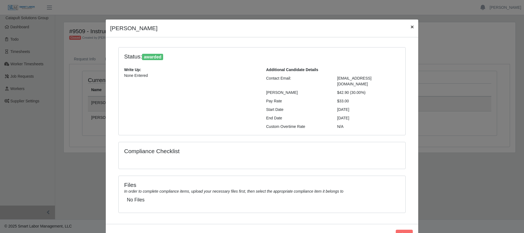
click at [411, 25] on span "×" at bounding box center [412, 27] width 3 height 6
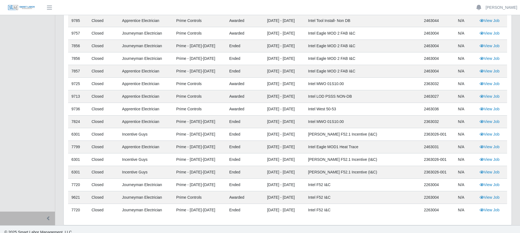
scroll to position [226, 0]
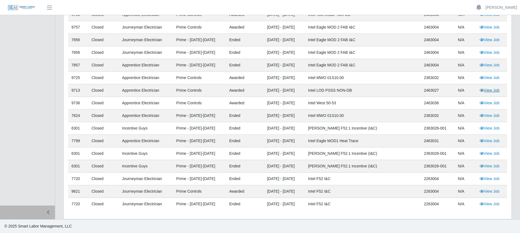
click at [498, 93] on link "View Job" at bounding box center [490, 90] width 20 height 4
click at [484, 104] on link "View Job" at bounding box center [490, 103] width 20 height 4
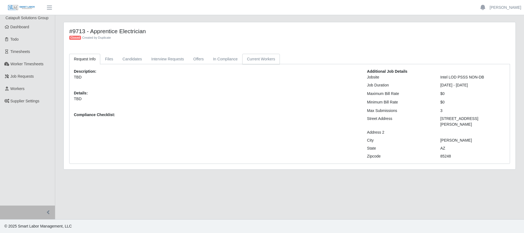
click at [259, 59] on link "Current Workers" at bounding box center [260, 59] width 37 height 11
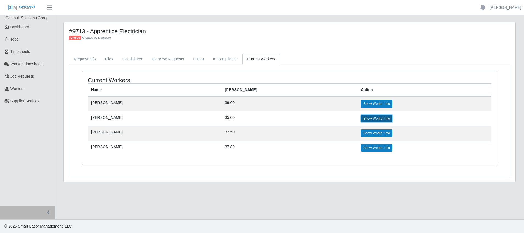
click at [361, 121] on link "Show Worker Info" at bounding box center [377, 119] width 32 height 8
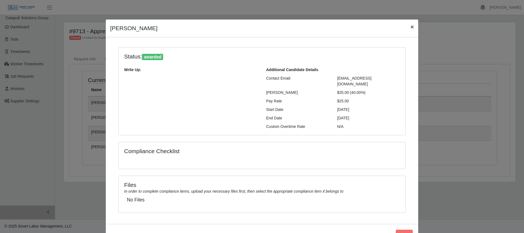
click at [411, 27] on span "×" at bounding box center [412, 27] width 3 height 6
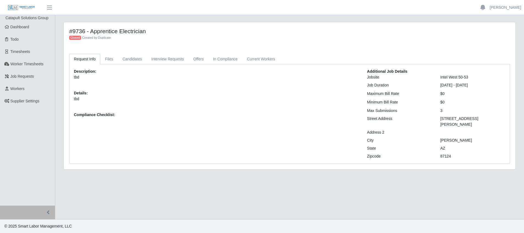
click at [260, 52] on div "#9736 - Apprentice Electrician Closed Created by Duplicate Request Info Files C…" at bounding box center [290, 95] width 452 height 147
click at [262, 57] on link "Current Workers" at bounding box center [260, 59] width 37 height 11
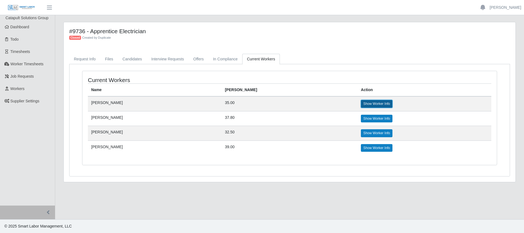
click at [361, 106] on link "Show Worker Info" at bounding box center [377, 104] width 32 height 8
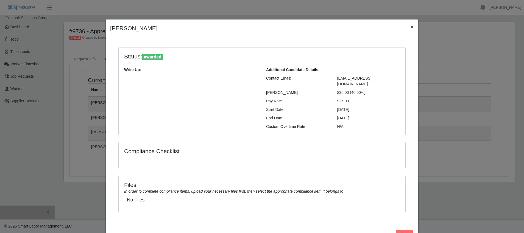
click at [411, 27] on span "×" at bounding box center [412, 27] width 3 height 6
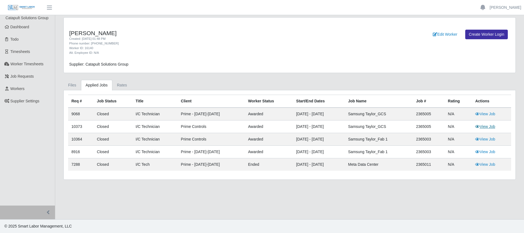
click at [489, 126] on link "View Job" at bounding box center [485, 126] width 20 height 4
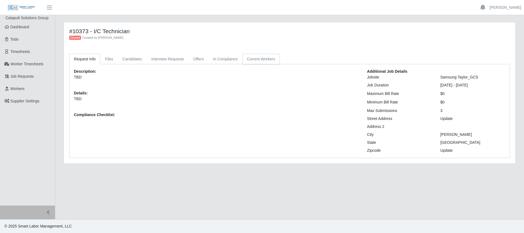
click at [253, 60] on link "Current Workers" at bounding box center [260, 59] width 37 height 11
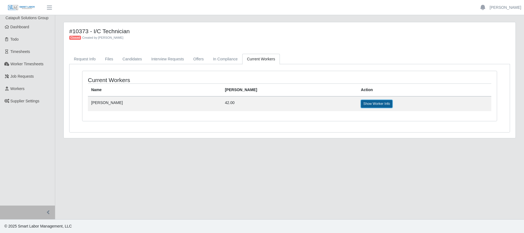
click at [361, 102] on link "Show Worker Info" at bounding box center [377, 104] width 32 height 8
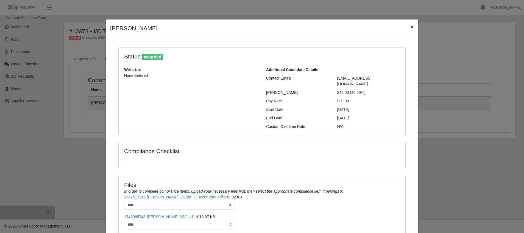
click at [408, 31] on button "×" at bounding box center [412, 27] width 12 height 15
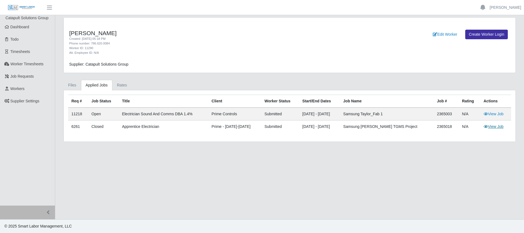
click at [491, 128] on link "View Job" at bounding box center [494, 126] width 20 height 4
click at [497, 113] on link "View Job" at bounding box center [494, 114] width 20 height 4
click at [494, 114] on link "View Job" at bounding box center [494, 114] width 20 height 4
click at [493, 113] on link "View Job" at bounding box center [494, 114] width 20 height 4
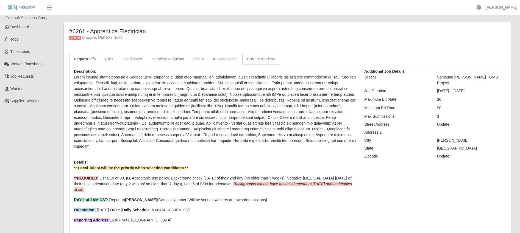
click at [260, 56] on link "Current Workers" at bounding box center [260, 59] width 37 height 11
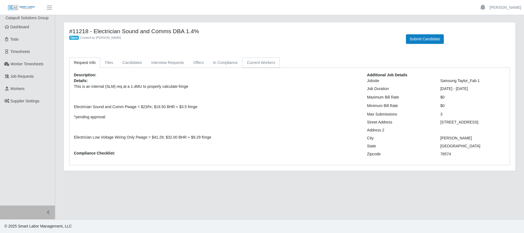
click at [255, 67] on link "Current Workers" at bounding box center [260, 62] width 37 height 11
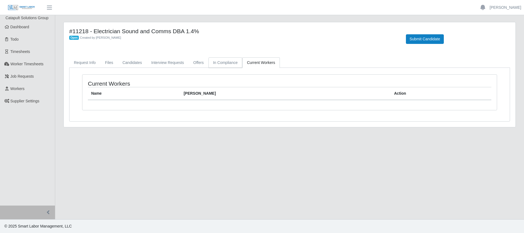
click at [227, 65] on link "In Compliance" at bounding box center [226, 62] width 34 height 11
click at [183, 61] on link "Interview Requests" at bounding box center [168, 62] width 42 height 11
click at [194, 61] on link "Offers" at bounding box center [199, 62] width 20 height 11
click at [132, 59] on link "Candidates" at bounding box center [132, 62] width 29 height 11
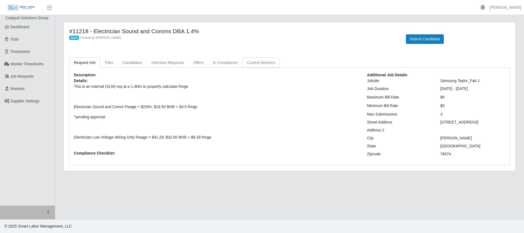
click at [265, 59] on link "Current Workers" at bounding box center [260, 62] width 37 height 11
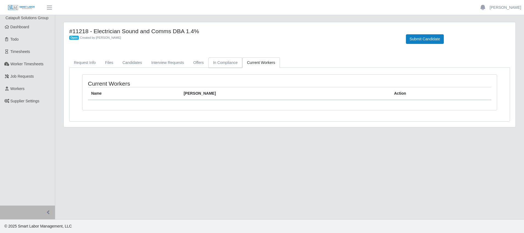
click at [232, 65] on link "In Compliance" at bounding box center [226, 62] width 34 height 11
click at [262, 62] on link "Current Workers" at bounding box center [260, 62] width 37 height 11
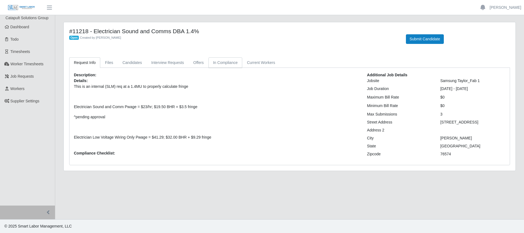
click at [224, 64] on link "In Compliance" at bounding box center [226, 62] width 34 height 11
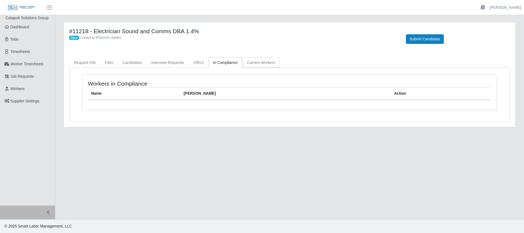
click at [268, 63] on link "Current Workers" at bounding box center [260, 62] width 37 height 11
click at [35, 91] on link "Workers" at bounding box center [27, 89] width 55 height 12
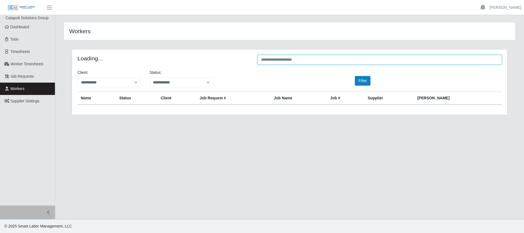
click at [352, 62] on input "text" at bounding box center [380, 60] width 244 height 10
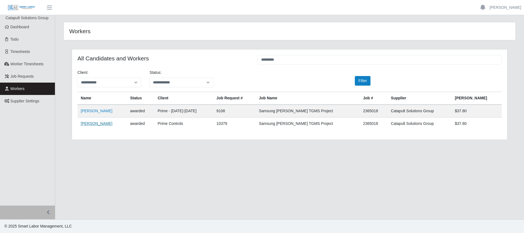
click at [97, 126] on link "Luis Buentello" at bounding box center [97, 123] width 32 height 4
drag, startPoint x: 287, startPoint y: 60, endPoint x: 241, endPoint y: 64, distance: 45.8
click at [241, 64] on div "All Candidates and Workers *********" at bounding box center [289, 60] width 433 height 11
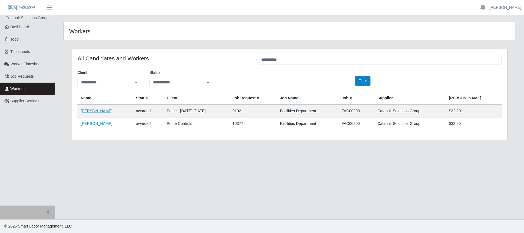
click at [101, 113] on link "[PERSON_NAME]" at bounding box center [97, 111] width 32 height 4
click at [288, 57] on input "**********" at bounding box center [380, 60] width 244 height 10
drag, startPoint x: 288, startPoint y: 62, endPoint x: 239, endPoint y: 60, distance: 49.5
click at [239, 60] on div "**********" at bounding box center [289, 60] width 433 height 11
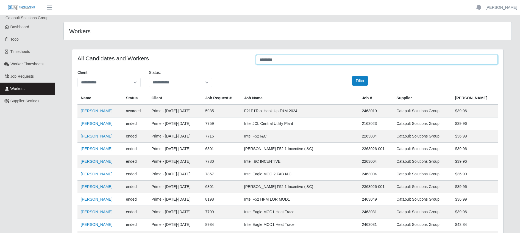
type input "*********"
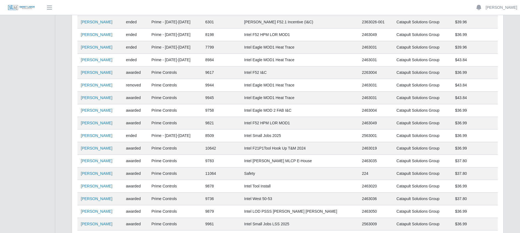
scroll to position [192, 0]
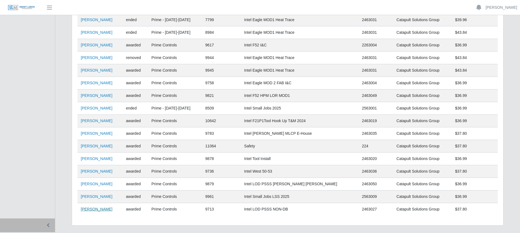
click at [100, 208] on link "Maximiano Serrano" at bounding box center [97, 209] width 32 height 4
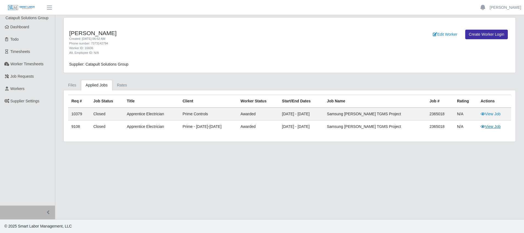
click at [493, 125] on link "View Job" at bounding box center [491, 126] width 20 height 4
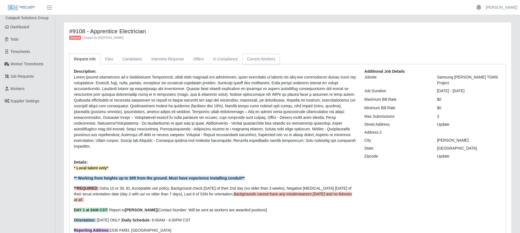
click at [265, 61] on link "Current Workers" at bounding box center [260, 59] width 37 height 11
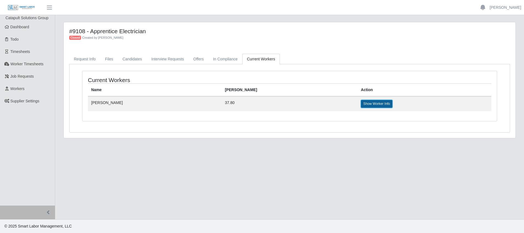
click at [361, 102] on link "Show Worker Info" at bounding box center [377, 104] width 32 height 8
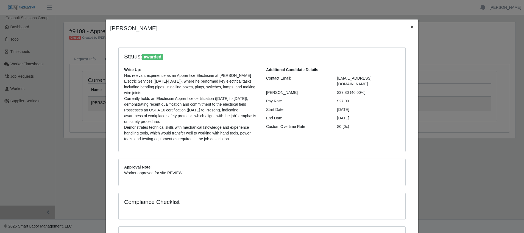
click at [411, 26] on span "×" at bounding box center [412, 27] width 3 height 6
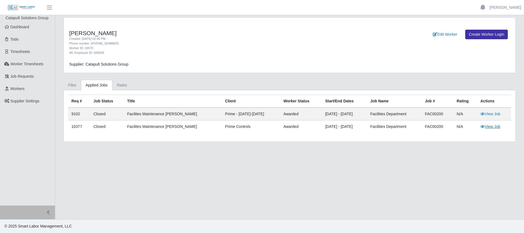
click at [492, 126] on link "View Job" at bounding box center [491, 126] width 20 height 4
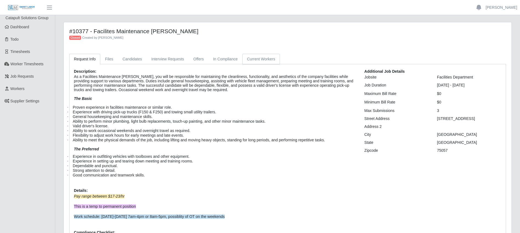
click at [246, 57] on link "Current Workers" at bounding box center [260, 59] width 37 height 11
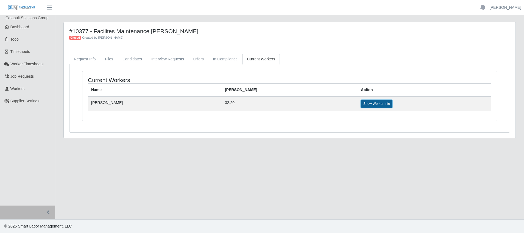
click at [361, 103] on link "Show Worker Info" at bounding box center [377, 104] width 32 height 8
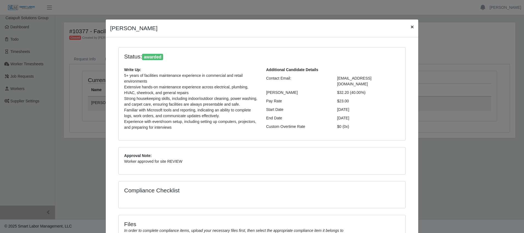
click at [411, 25] on span "×" at bounding box center [412, 27] width 3 height 6
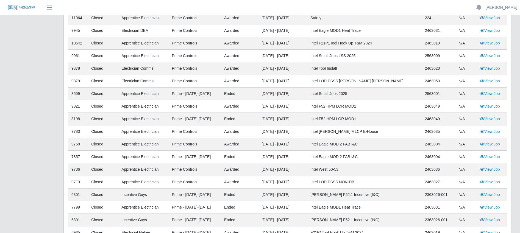
scroll to position [63, 0]
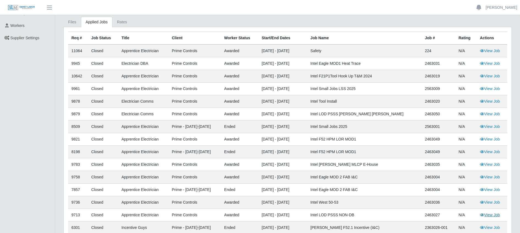
click at [495, 217] on link "View Job" at bounding box center [490, 215] width 20 height 4
click at [490, 201] on link "View Job" at bounding box center [490, 202] width 20 height 4
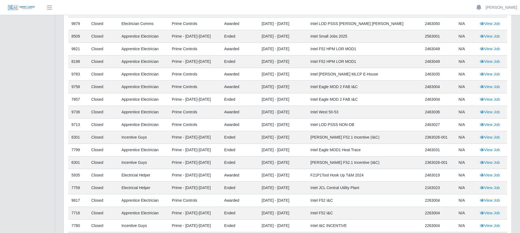
scroll to position [146, 0]
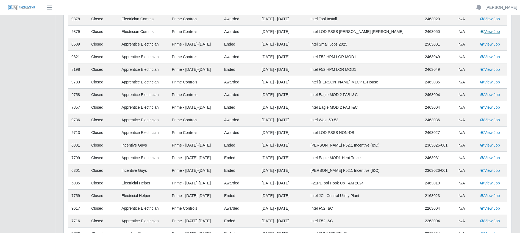
click at [491, 33] on link "View Job" at bounding box center [490, 31] width 20 height 4
click at [494, 32] on link "View Job" at bounding box center [490, 31] width 20 height 4
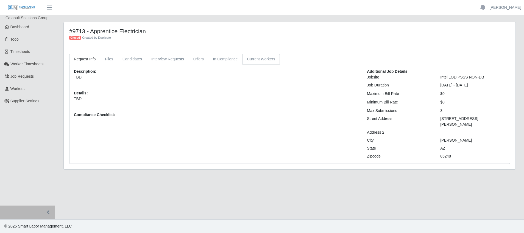
click at [262, 62] on link "Current Workers" at bounding box center [260, 59] width 37 height 11
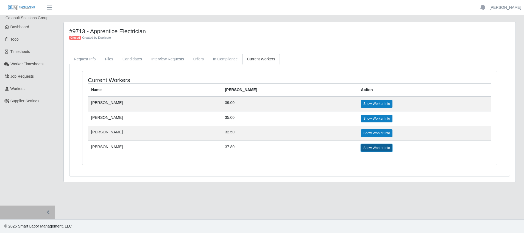
click at [361, 147] on link "Show Worker Info" at bounding box center [377, 148] width 32 height 8
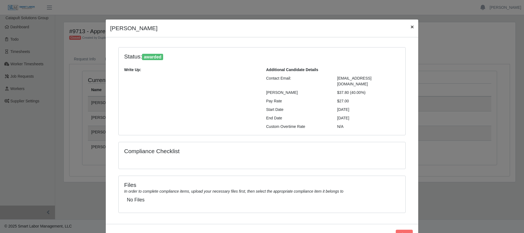
click at [411, 27] on span "×" at bounding box center [412, 27] width 3 height 6
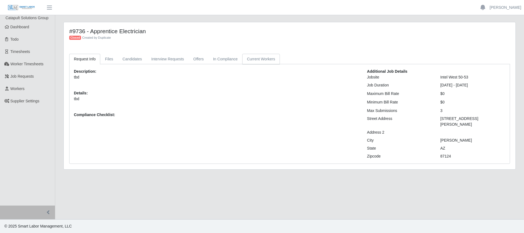
click at [265, 59] on link "Current Workers" at bounding box center [260, 59] width 37 height 11
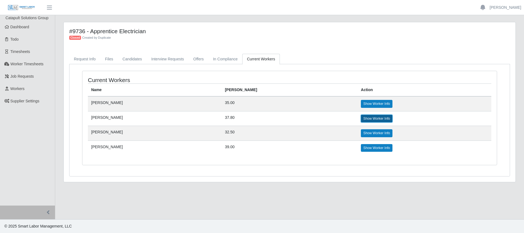
click at [363, 121] on link "Show Worker Info" at bounding box center [377, 119] width 32 height 8
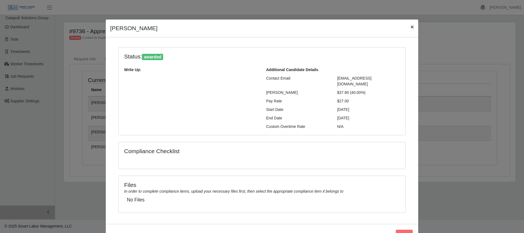
click at [411, 27] on span "×" at bounding box center [412, 27] width 3 height 6
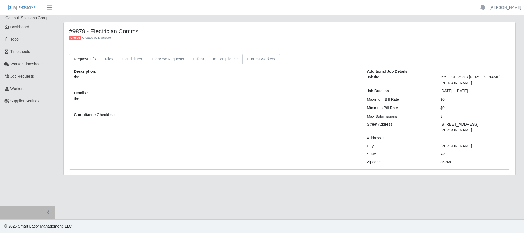
click at [256, 59] on link "Current Workers" at bounding box center [260, 59] width 37 height 11
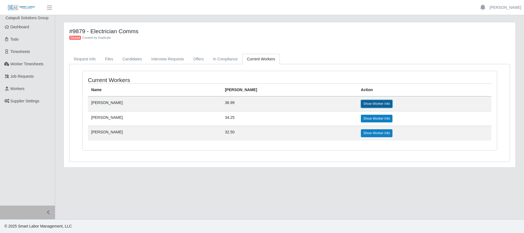
click at [361, 104] on link "Show Worker Info" at bounding box center [377, 104] width 32 height 8
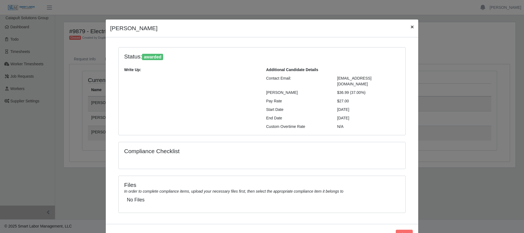
click at [411, 28] on span "×" at bounding box center [412, 27] width 3 height 6
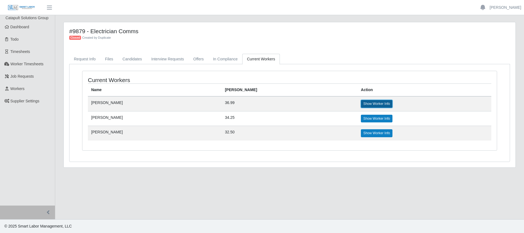
click at [365, 105] on link "Show Worker Info" at bounding box center [377, 104] width 32 height 8
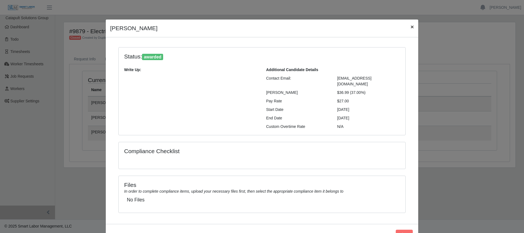
click at [406, 25] on button "×" at bounding box center [412, 27] width 12 height 15
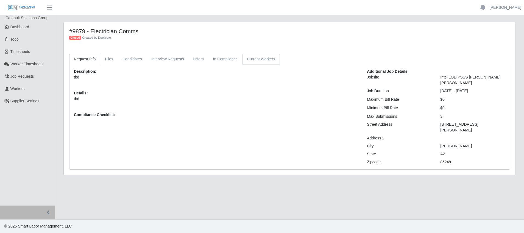
click at [258, 59] on link "Current Workers" at bounding box center [260, 59] width 37 height 11
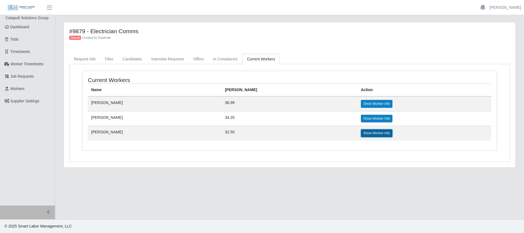
click at [361, 131] on link "Show Worker Info" at bounding box center [377, 133] width 32 height 8
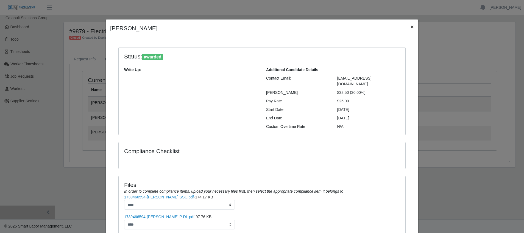
click at [413, 26] on button "×" at bounding box center [412, 27] width 12 height 15
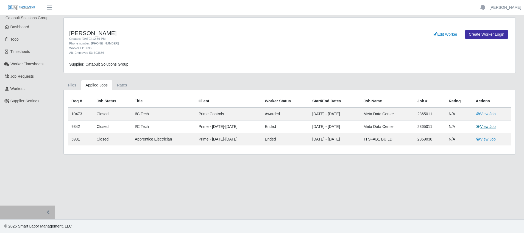
click at [482, 129] on link "View Job" at bounding box center [486, 126] width 20 height 4
click at [487, 115] on link "View Job" at bounding box center [486, 114] width 20 height 4
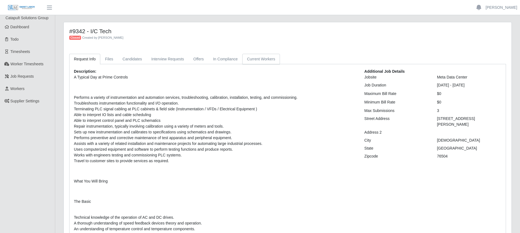
click at [256, 64] on link "Current Workers" at bounding box center [260, 59] width 37 height 11
click at [262, 60] on link "Current Workers" at bounding box center [260, 59] width 37 height 11
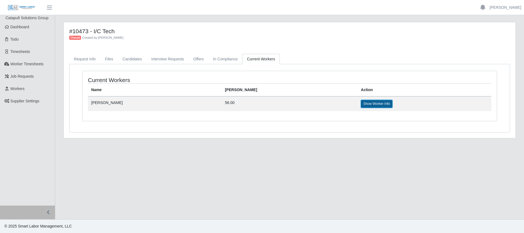
click at [361, 106] on link "Show Worker Info" at bounding box center [377, 104] width 32 height 8
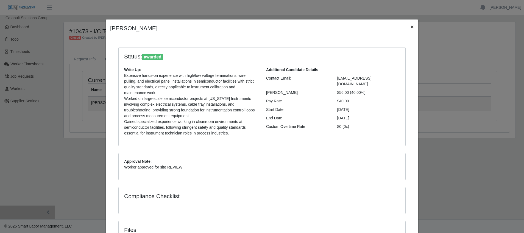
click at [411, 27] on span "×" at bounding box center [412, 27] width 3 height 6
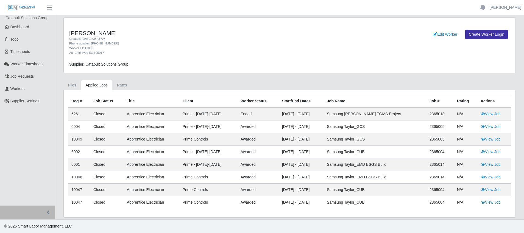
click at [491, 203] on link "View Job" at bounding box center [491, 202] width 20 height 4
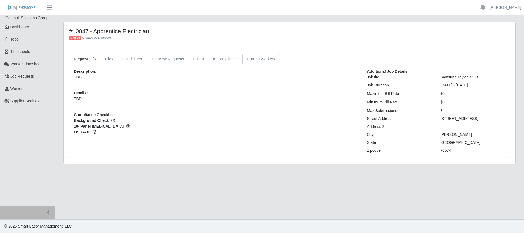
click at [255, 61] on link "Current Workers" at bounding box center [260, 59] width 37 height 11
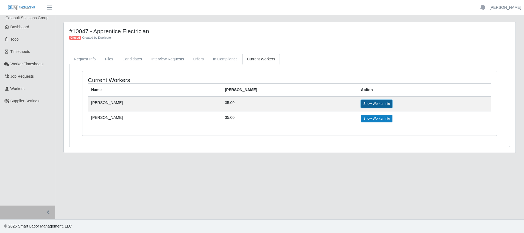
click at [361, 101] on link "Show Worker Info" at bounding box center [377, 104] width 32 height 8
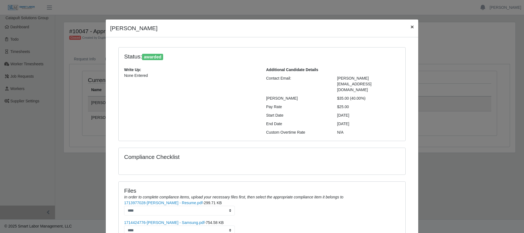
click at [412, 29] on span "×" at bounding box center [412, 27] width 3 height 6
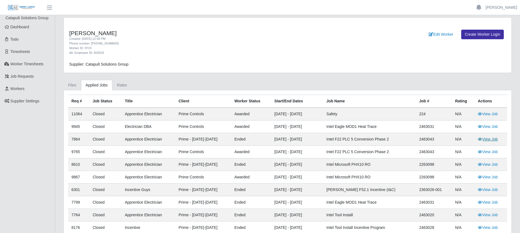
click at [492, 140] on link "View Job" at bounding box center [488, 139] width 20 height 4
click at [484, 152] on link "View Job" at bounding box center [488, 152] width 20 height 4
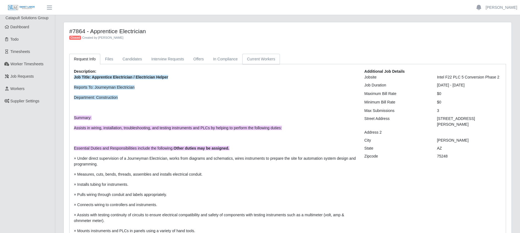
click at [257, 62] on link "Current Workers" at bounding box center [260, 59] width 37 height 11
click at [272, 60] on link "Current Workers" at bounding box center [260, 59] width 37 height 11
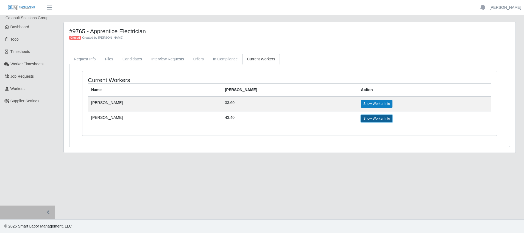
click at [362, 119] on link "Show Worker Info" at bounding box center [377, 119] width 32 height 8
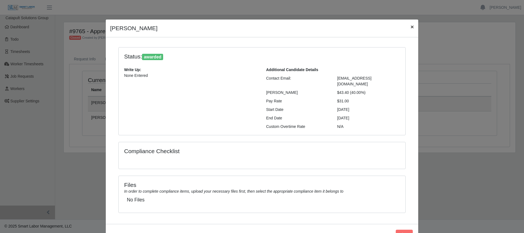
click at [411, 28] on span "×" at bounding box center [412, 27] width 3 height 6
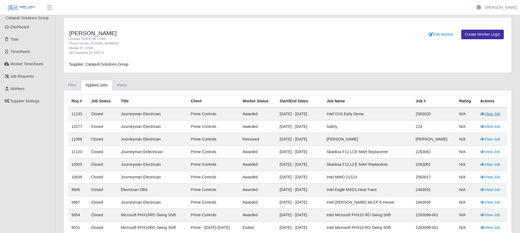
click at [495, 114] on link "View Job" at bounding box center [490, 114] width 20 height 4
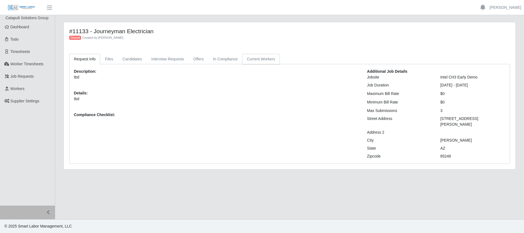
click at [252, 60] on link "Current Workers" at bounding box center [260, 59] width 37 height 11
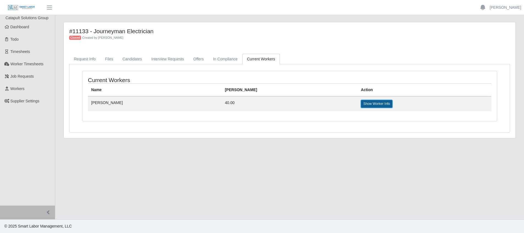
click at [362, 105] on link "Show Worker Info" at bounding box center [377, 104] width 32 height 8
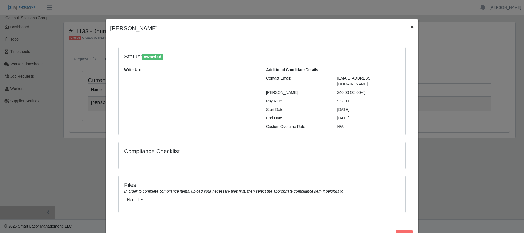
click at [411, 24] on span "×" at bounding box center [412, 27] width 3 height 6
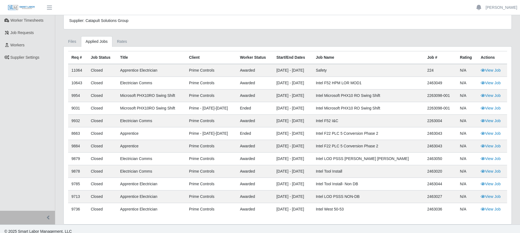
scroll to position [49, 0]
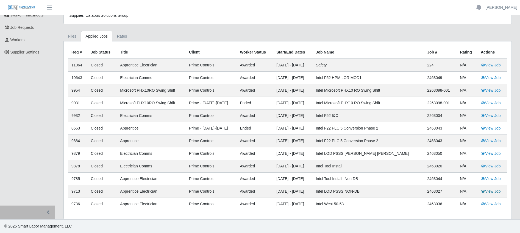
click at [488, 193] on link "View Job" at bounding box center [491, 191] width 20 height 4
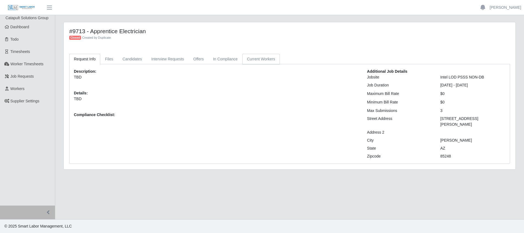
click at [265, 59] on link "Current Workers" at bounding box center [260, 59] width 37 height 11
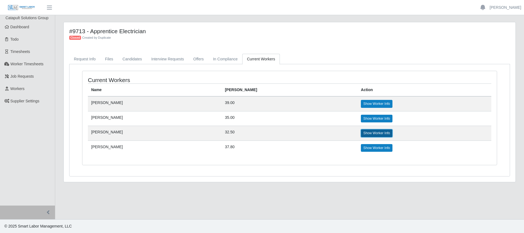
click at [361, 133] on link "Show Worker Info" at bounding box center [377, 133] width 32 height 8
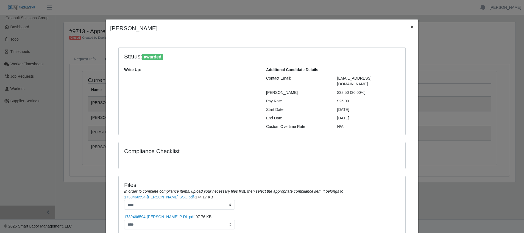
click at [411, 28] on span "×" at bounding box center [412, 27] width 3 height 6
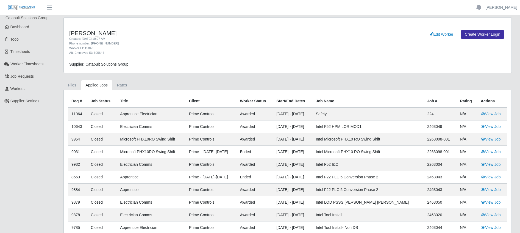
scroll to position [49, 0]
